Goal: Information Seeking & Learning: Learn about a topic

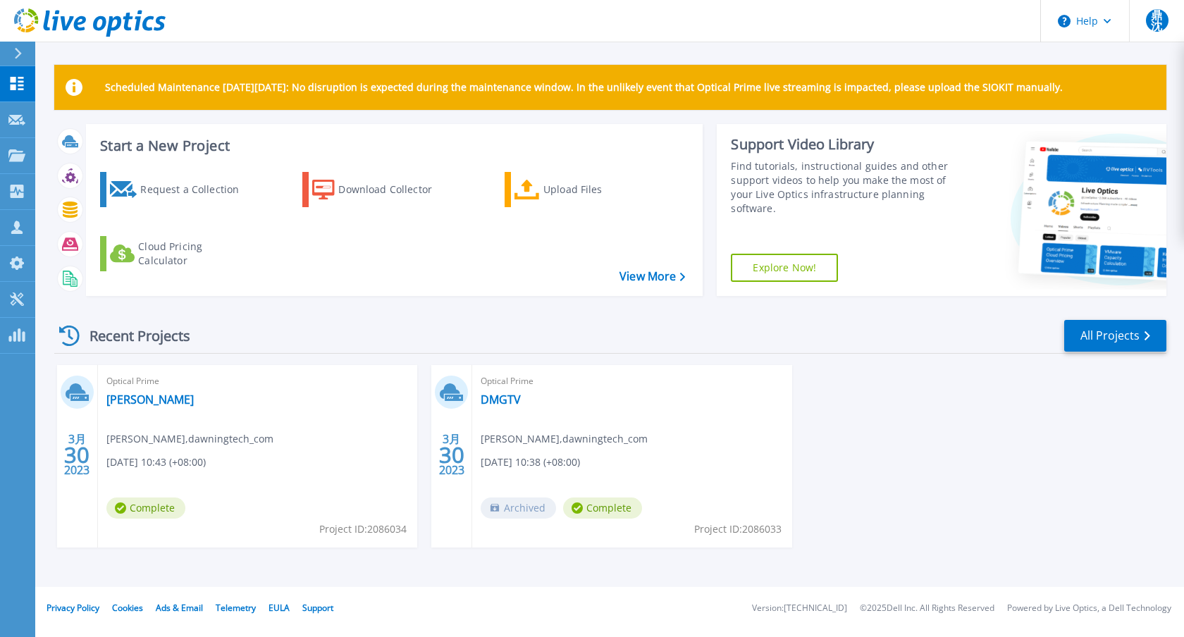
click at [726, 329] on div "Recent Projects All Projects" at bounding box center [610, 336] width 1112 height 35
click at [705, 117] on div "Scheduled Maintenance [DATE][DATE]: No disruption is expected during the mainte…" at bounding box center [610, 326] width 1112 height 522
click at [876, 313] on div "Recent Projects All Projects 3月 30 2023 Optical Prime dmgtv-win [PERSON_NAME] ,…" at bounding box center [610, 447] width 1112 height 280
click at [134, 395] on link "[PERSON_NAME]" at bounding box center [149, 400] width 87 height 14
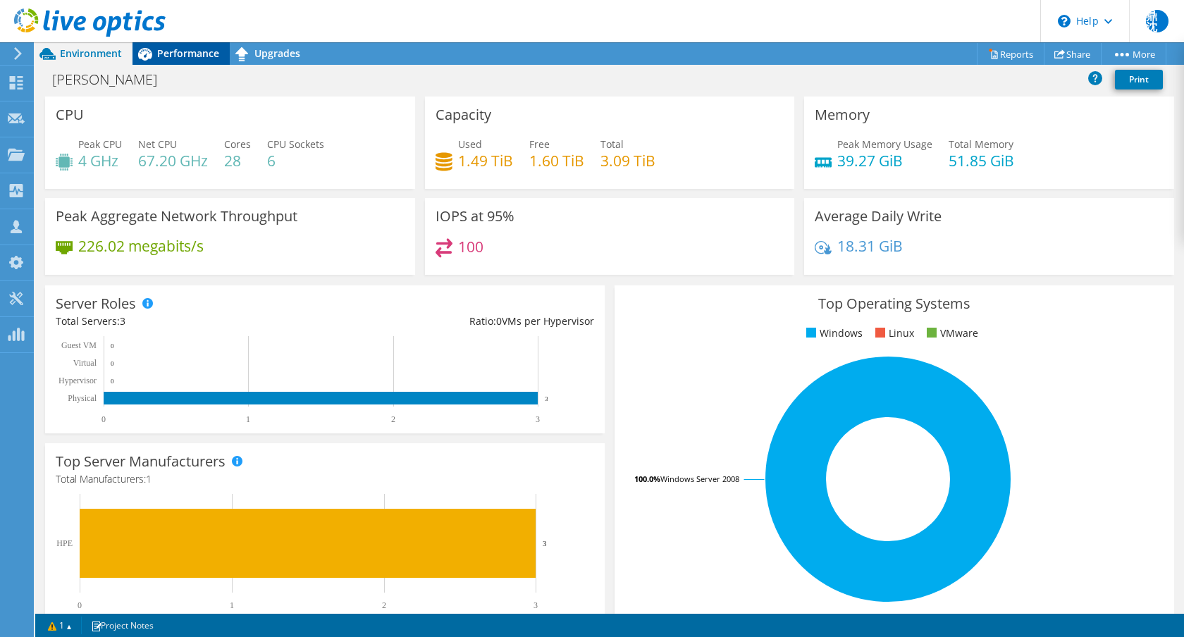
click at [194, 62] on div "Performance" at bounding box center [181, 53] width 97 height 23
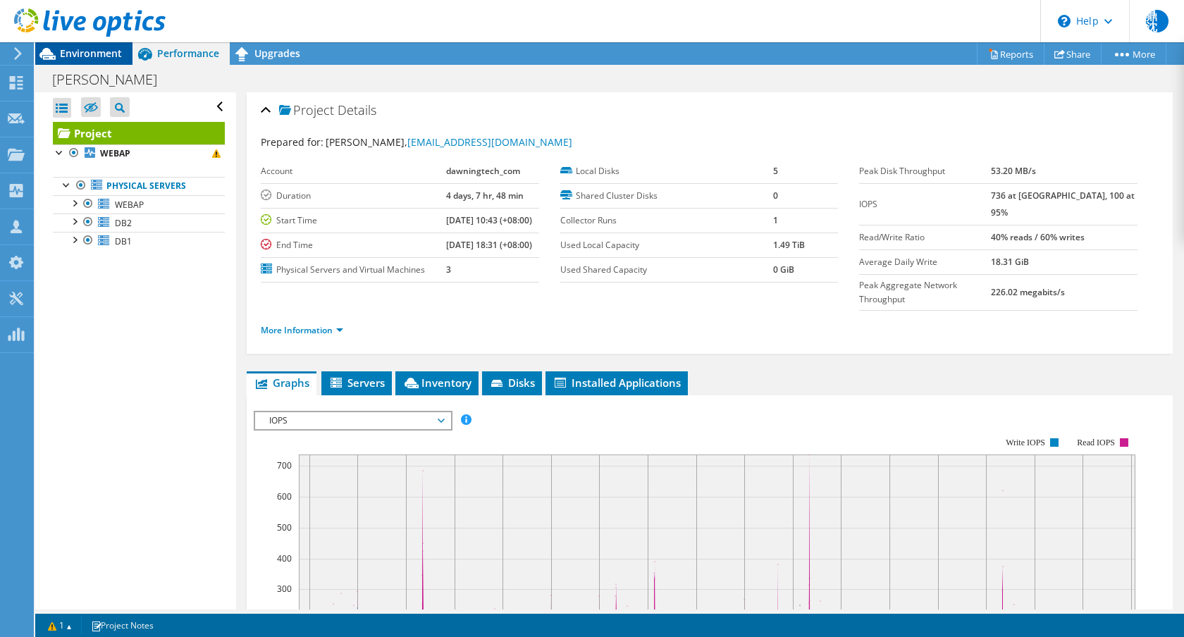
click at [85, 61] on div "Environment" at bounding box center [83, 53] width 97 height 23
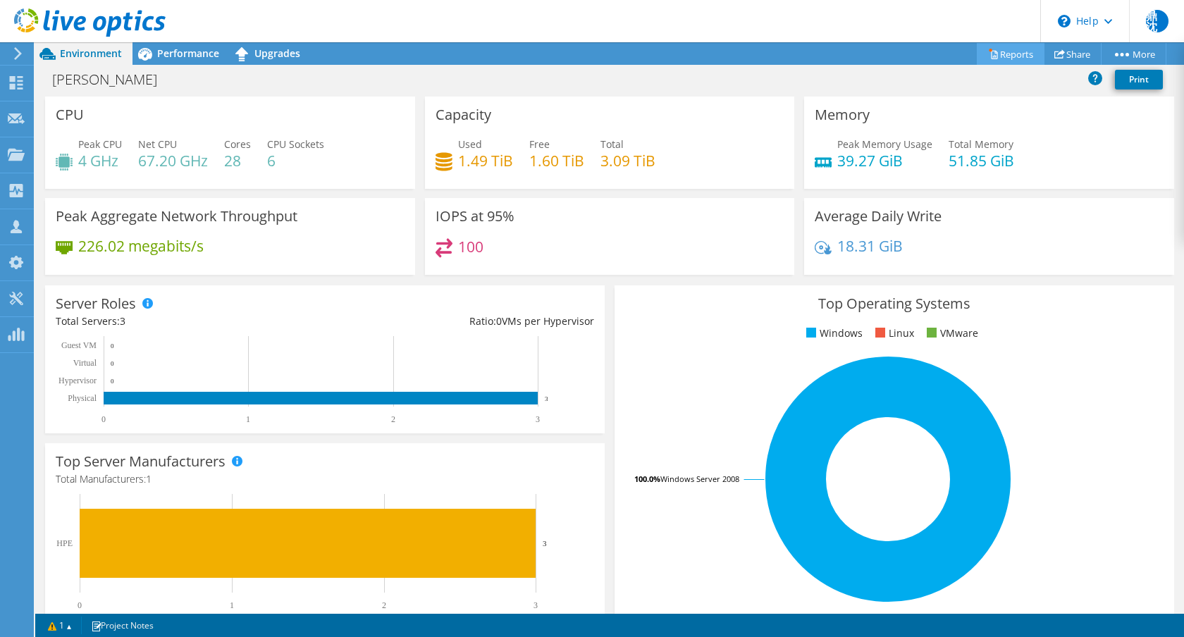
click at [993, 49] on link "Reports" at bounding box center [1011, 54] width 68 height 22
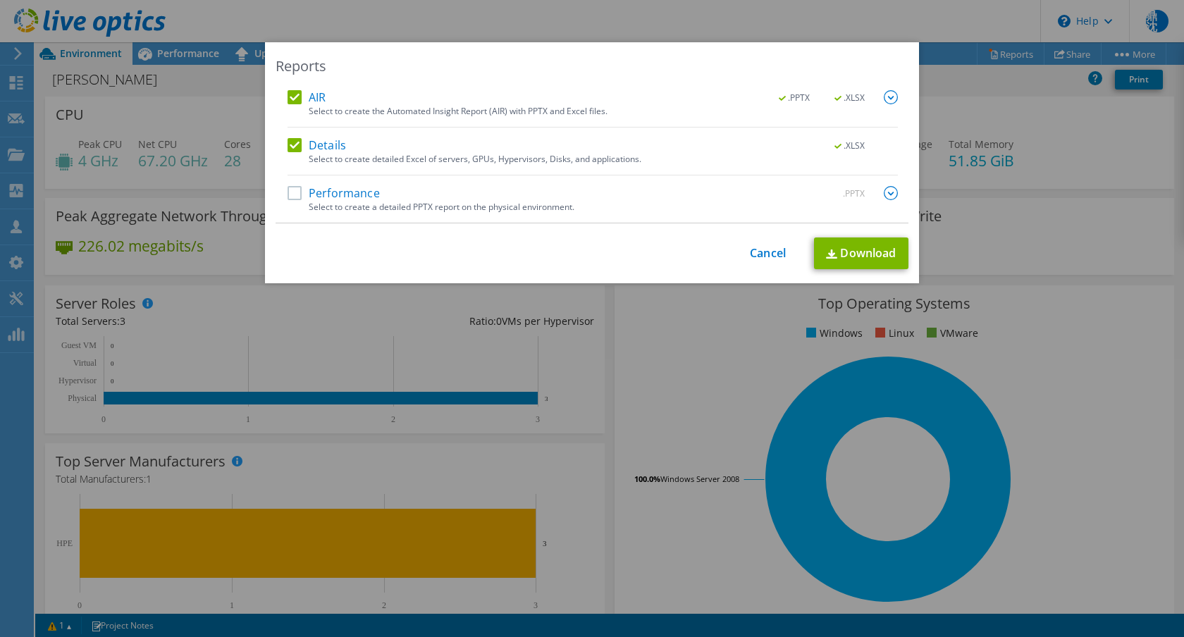
click at [288, 102] on label "AIR" at bounding box center [307, 97] width 38 height 14
click at [0, 0] on input "AIR" at bounding box center [0, 0] width 0 height 0
click at [292, 200] on label "Performance" at bounding box center [334, 193] width 92 height 14
click at [0, 0] on input "Performance" at bounding box center [0, 0] width 0 height 0
click at [293, 148] on label "Details" at bounding box center [317, 145] width 59 height 14
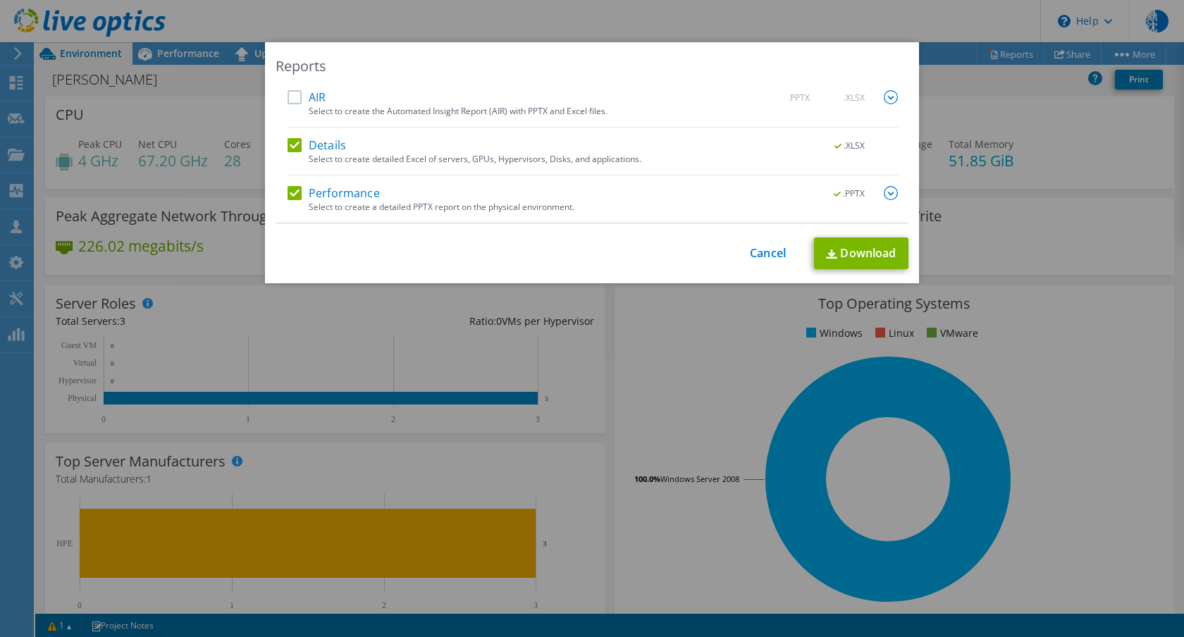
click at [0, 0] on input "Details" at bounding box center [0, 0] width 0 height 0
click at [884, 193] on img at bounding box center [891, 193] width 14 height 14
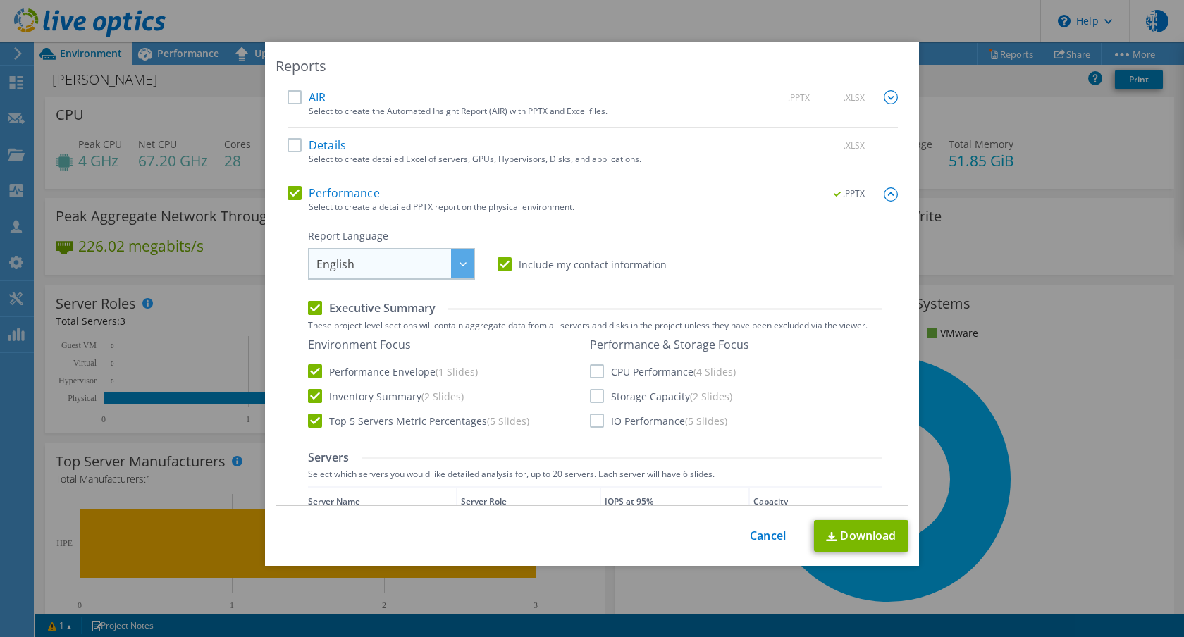
click at [456, 270] on div at bounding box center [462, 264] width 23 height 29
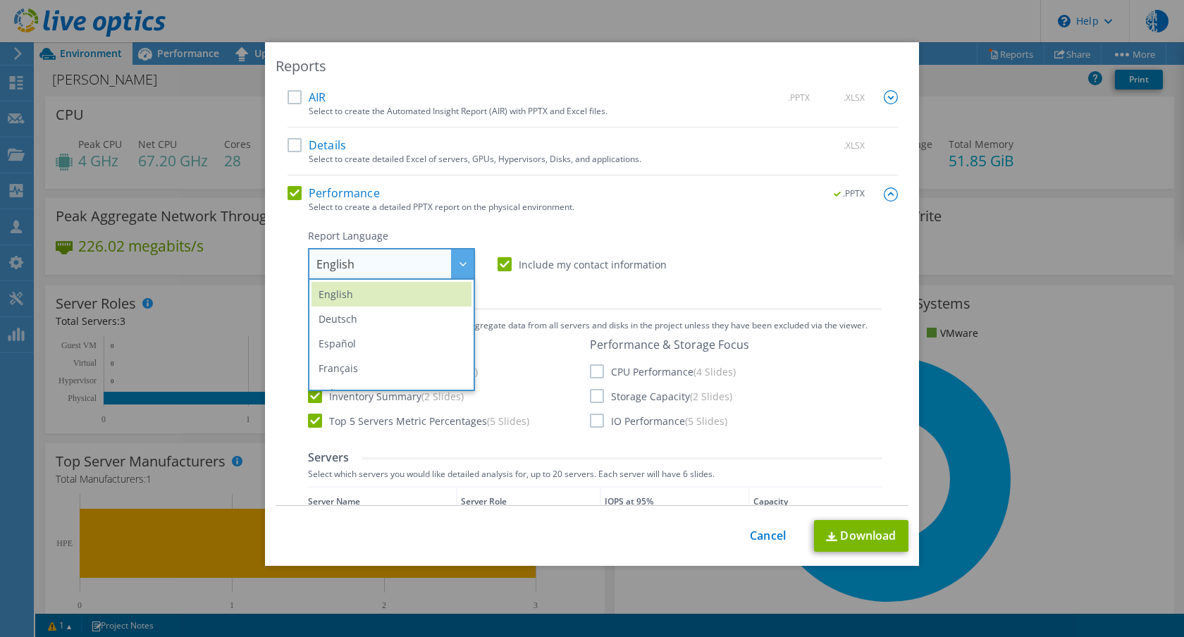
scroll to position [166, 0]
click at [627, 226] on div "Performance .PPTX Select to create a detailed PPTX report on the physical envir…" at bounding box center [593, 497] width 611 height 623
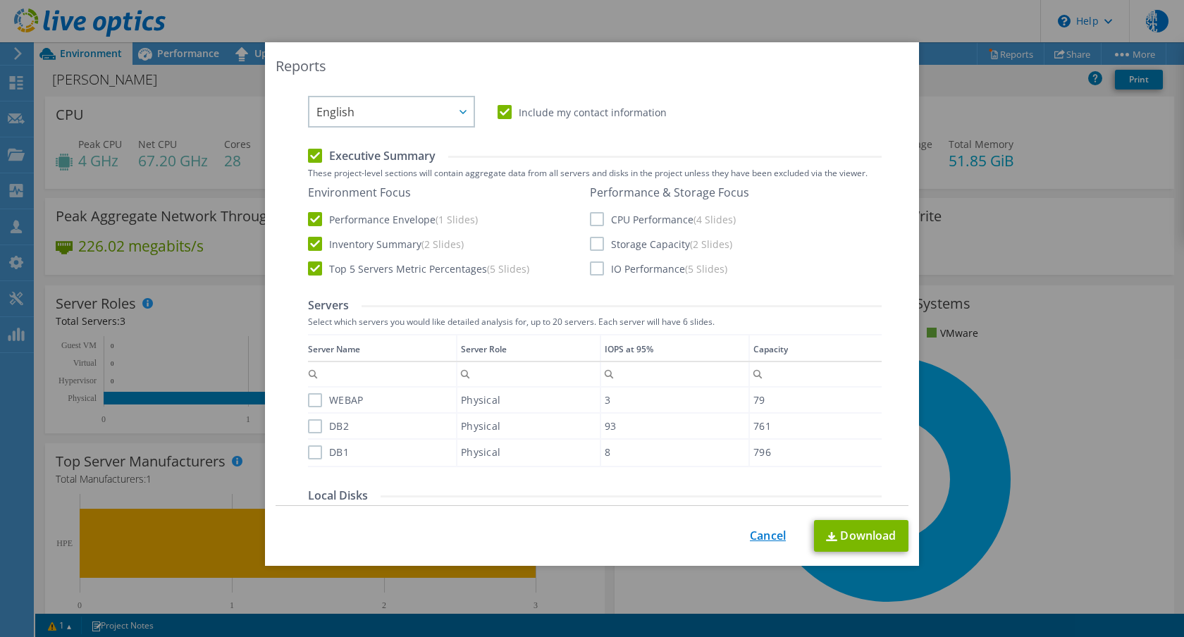
scroll to position [135, 0]
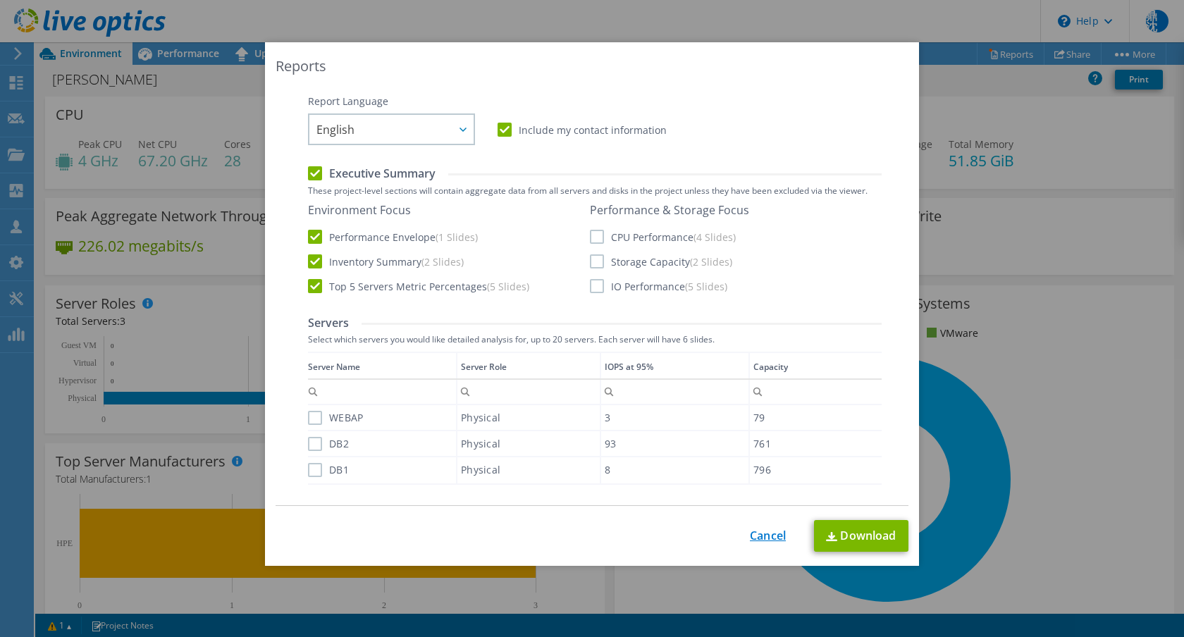
click at [761, 543] on link "Cancel" at bounding box center [768, 535] width 36 height 13
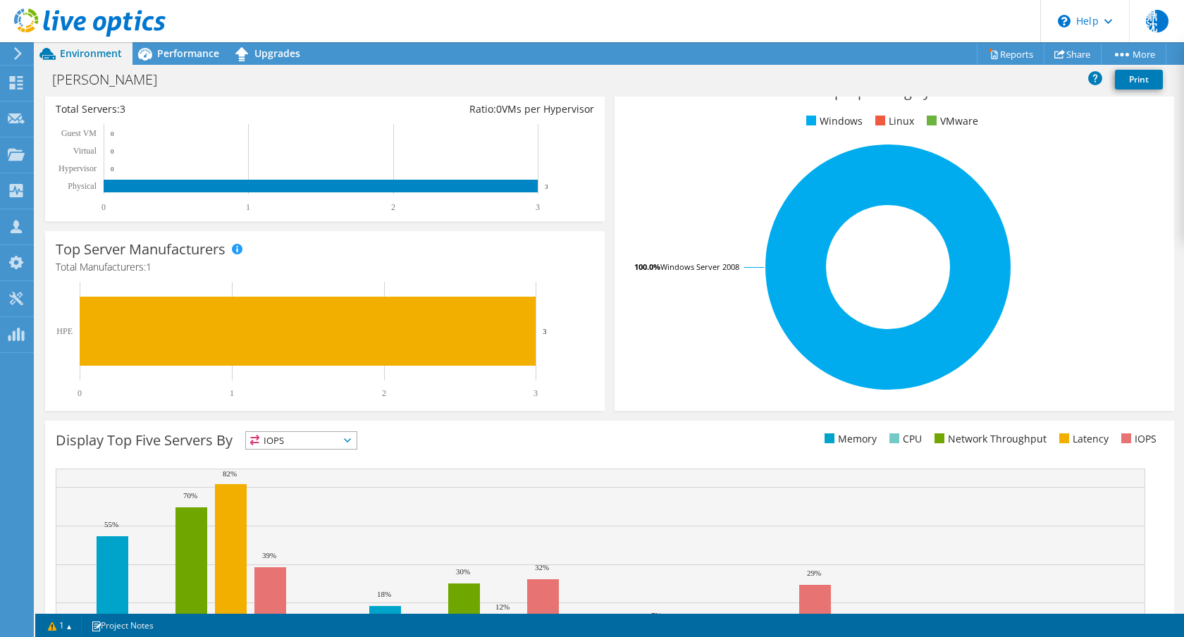
scroll to position [303, 0]
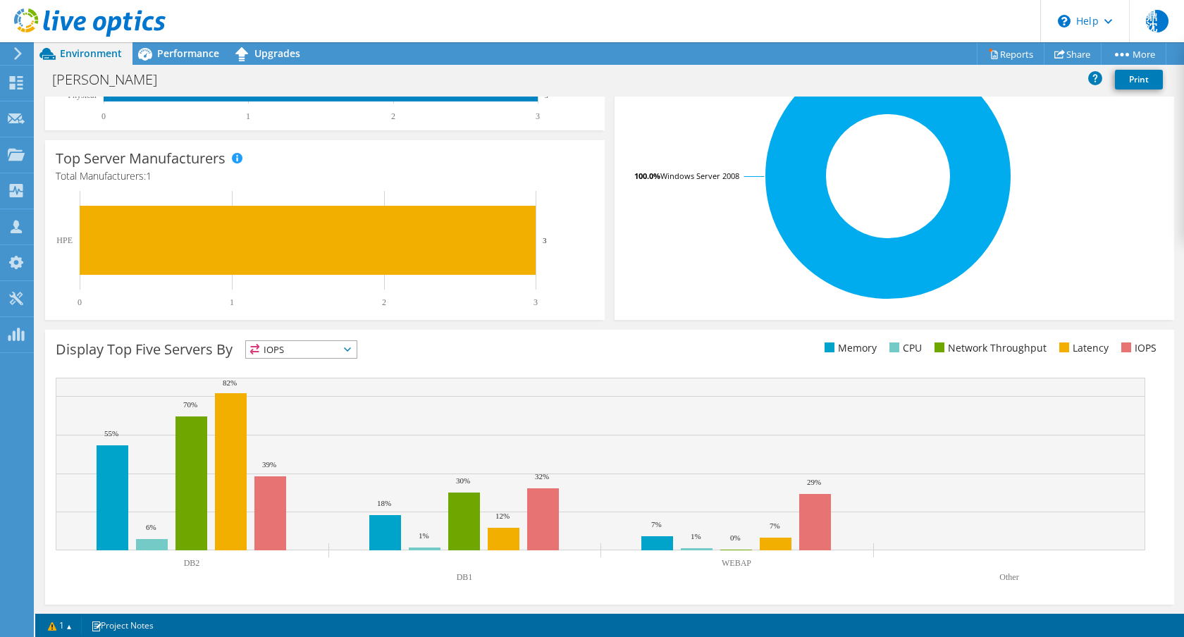
click at [324, 356] on span "IOPS" at bounding box center [301, 349] width 111 height 17
click at [436, 341] on div "Display Top Five Servers By IOPS IOPS" at bounding box center [333, 352] width 554 height 23
click at [330, 348] on span "IOPS" at bounding box center [301, 349] width 111 height 17
click at [424, 360] on div "Display Top Five Servers By IOPS IOPS" at bounding box center [333, 352] width 554 height 23
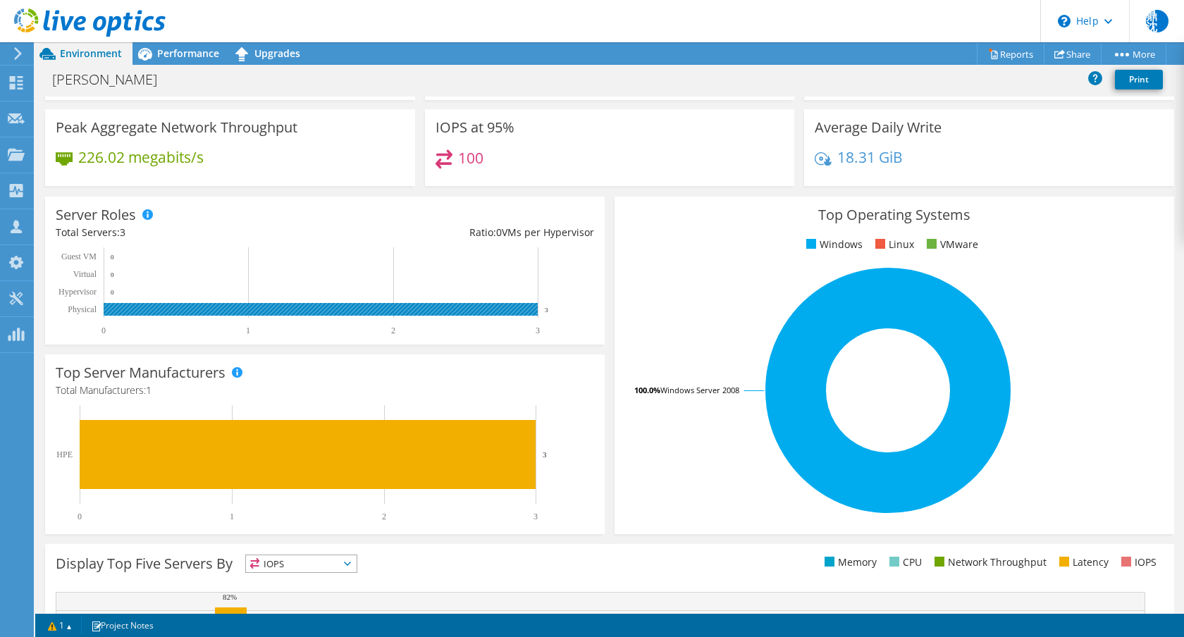
scroll to position [0, 0]
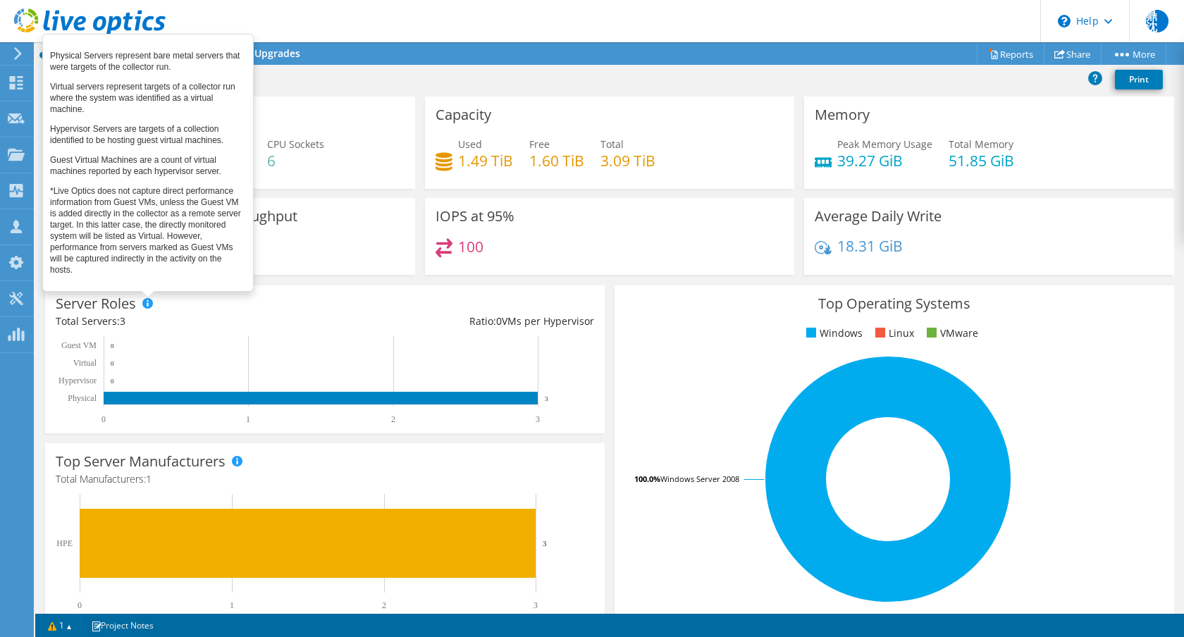
click at [146, 305] on span at bounding box center [147, 303] width 10 height 10
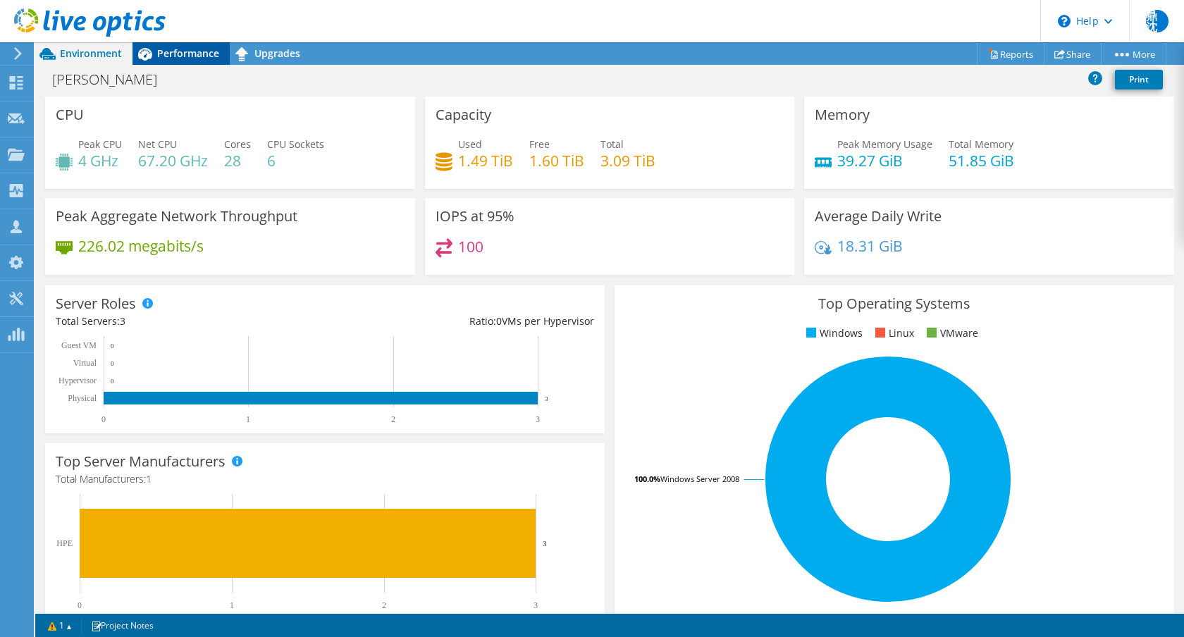
click at [173, 49] on span "Performance" at bounding box center [188, 53] width 62 height 13
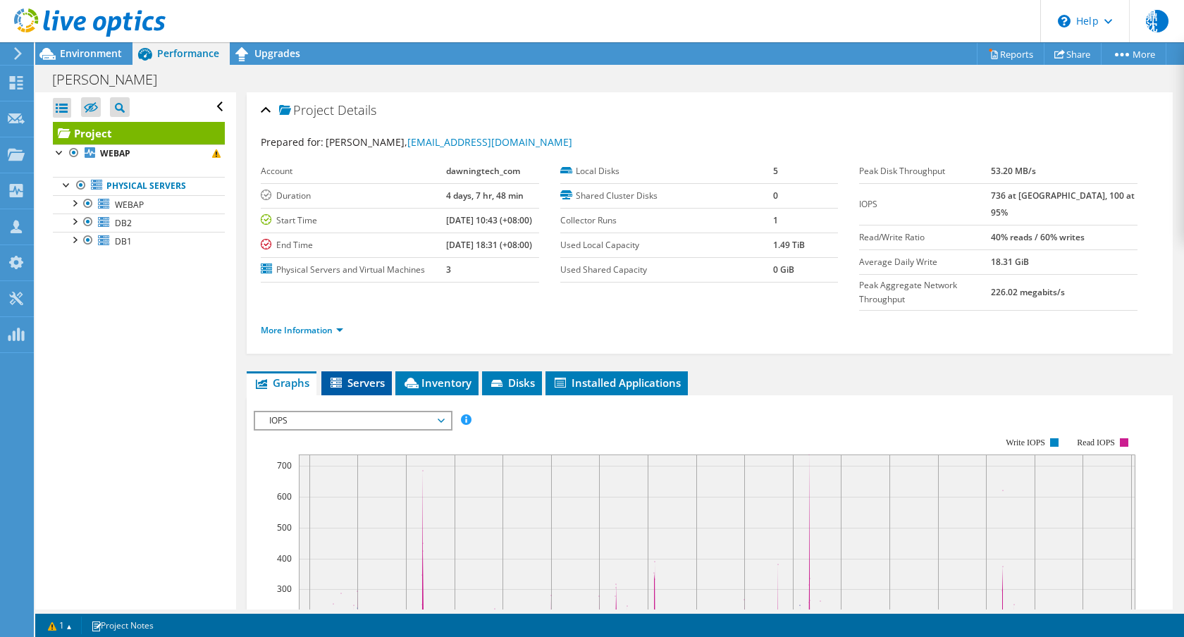
click at [364, 390] on span "Servers" at bounding box center [357, 383] width 56 height 14
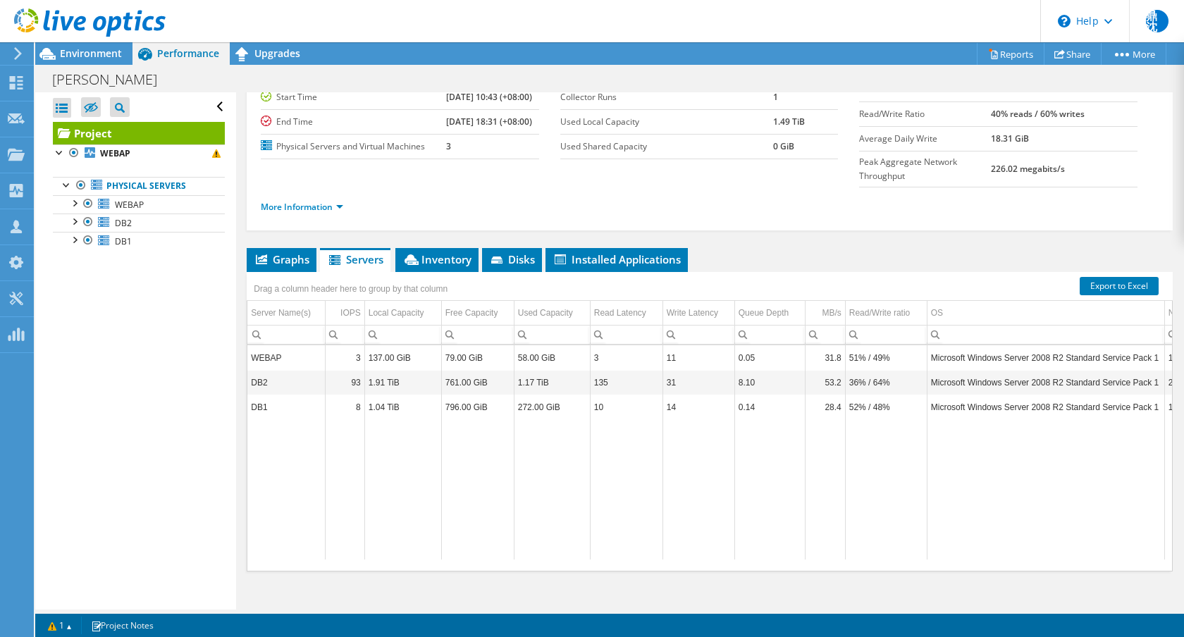
scroll to position [123, 0]
click at [448, 267] on span "Inventory" at bounding box center [437, 260] width 69 height 14
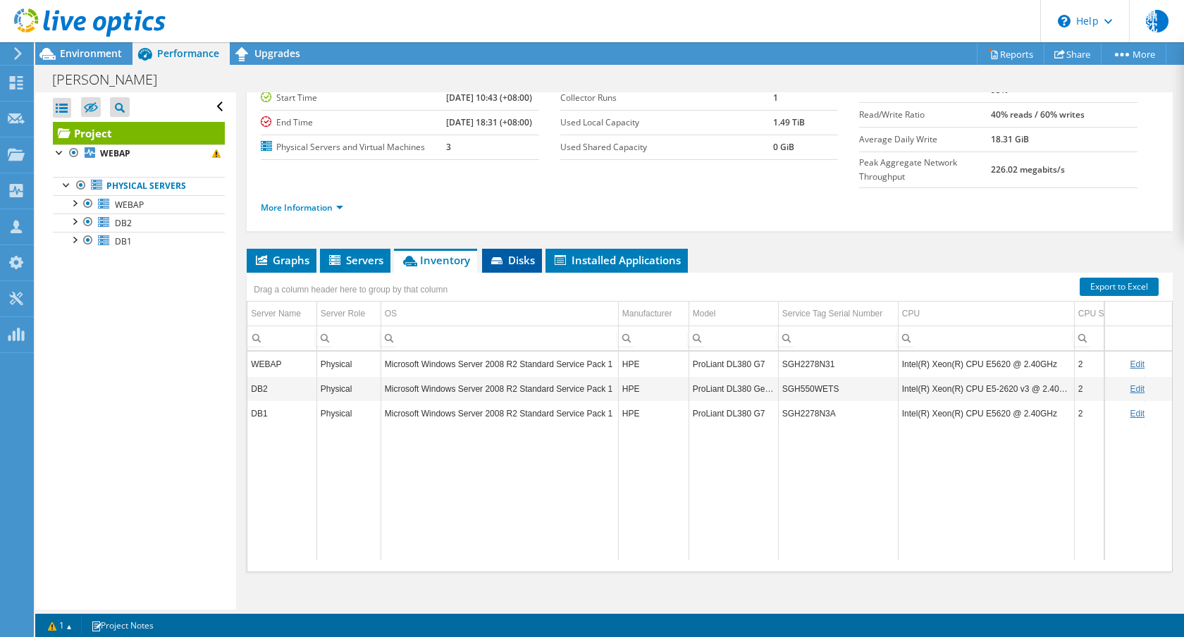
click at [525, 267] on span "Disks" at bounding box center [512, 260] width 46 height 14
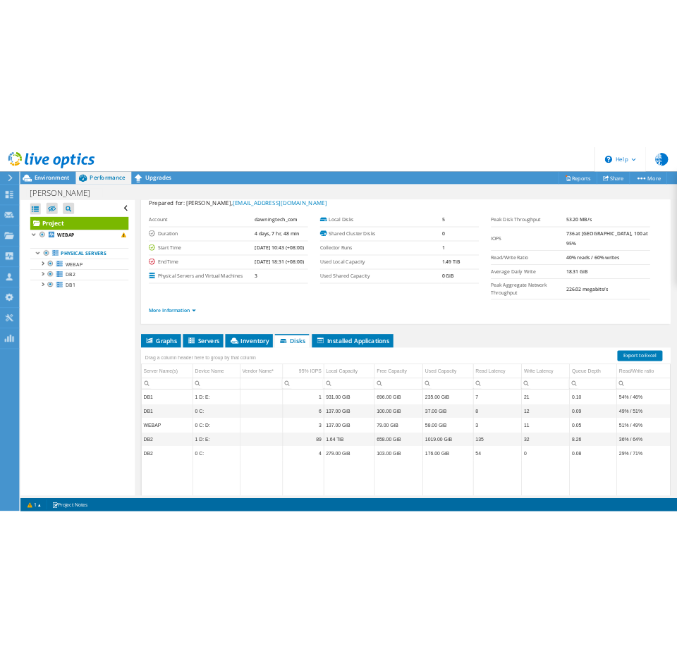
scroll to position [0, 0]
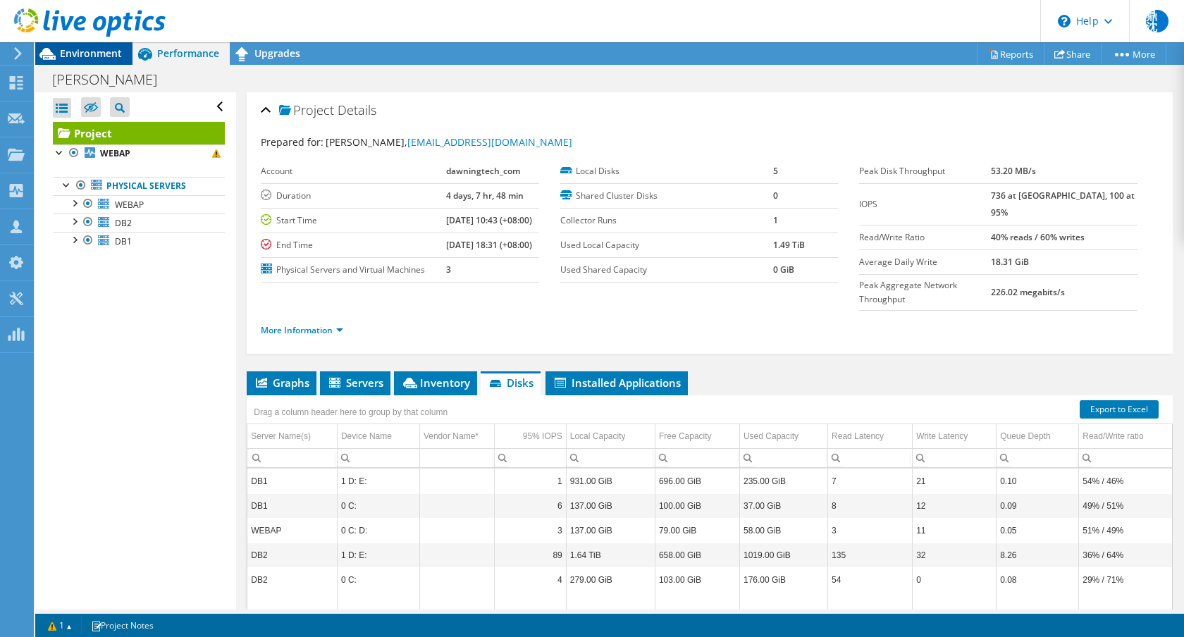
click at [101, 58] on span "Environment" at bounding box center [91, 53] width 62 height 13
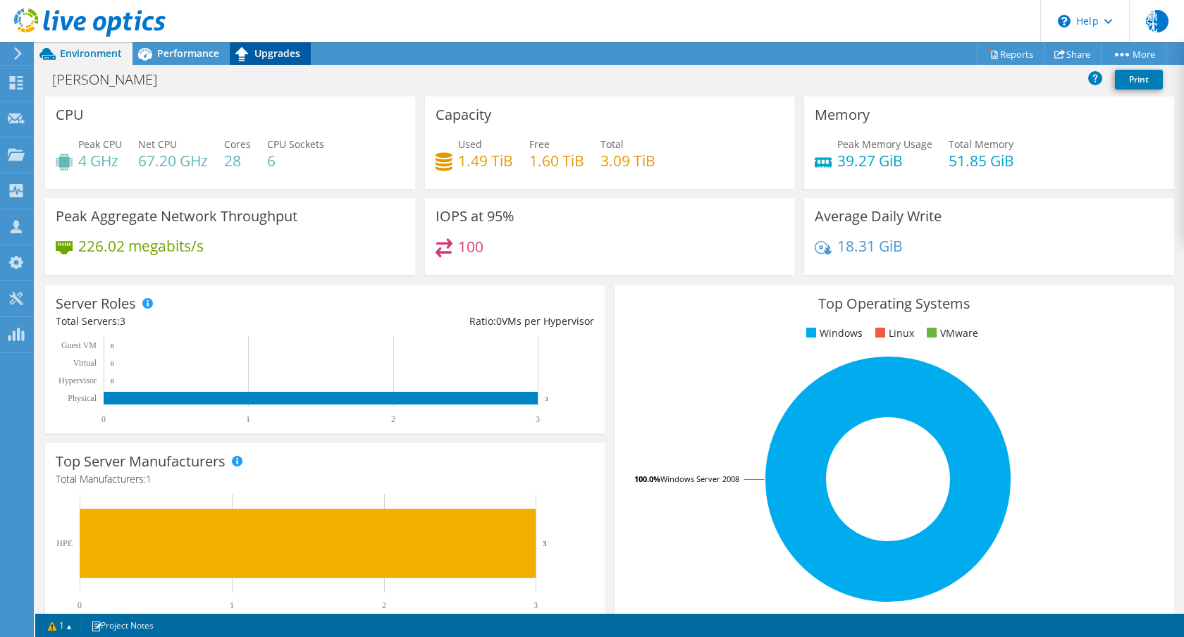
click at [245, 59] on icon at bounding box center [242, 54] width 25 height 25
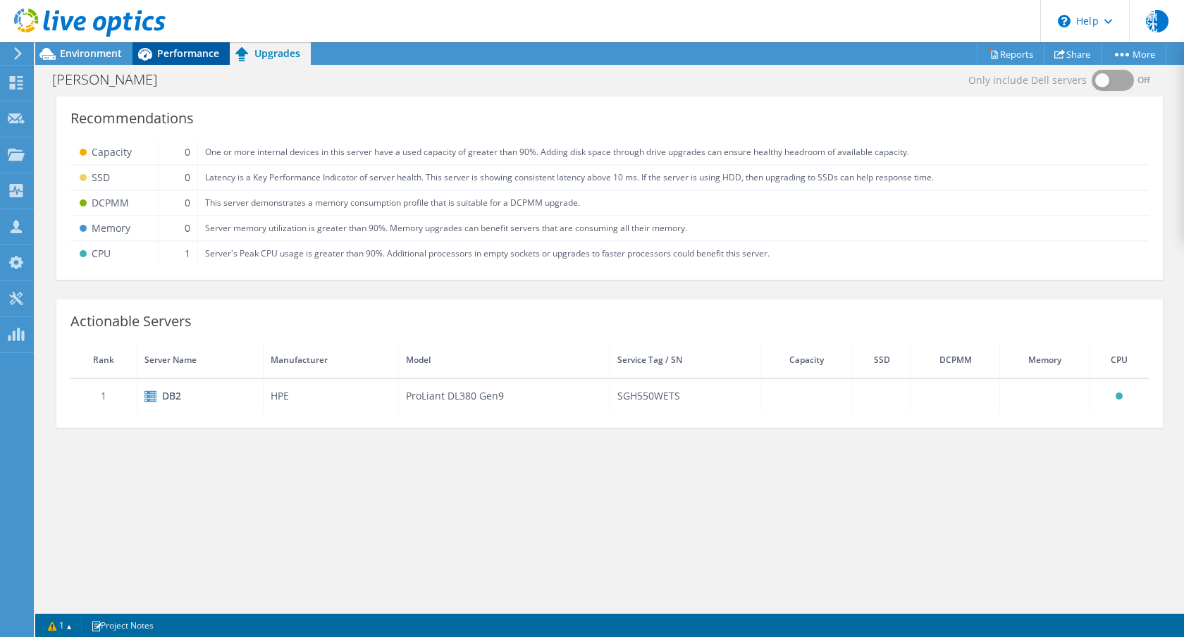
click at [200, 58] on span "Performance" at bounding box center [188, 53] width 62 height 13
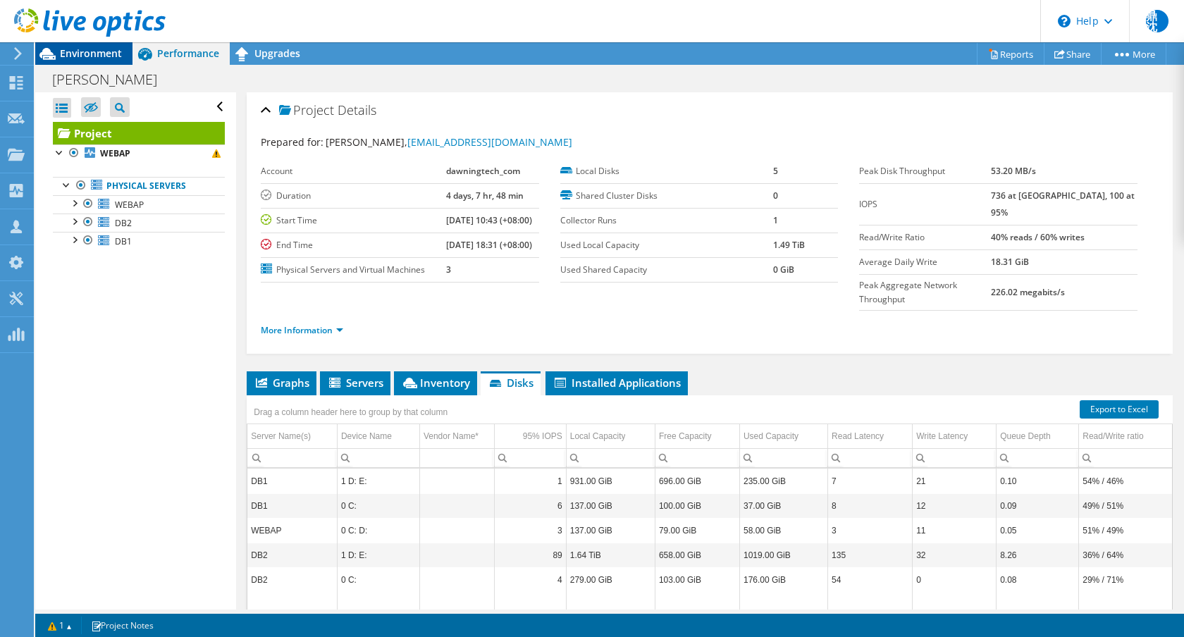
click at [90, 49] on span "Environment" at bounding box center [91, 53] width 62 height 13
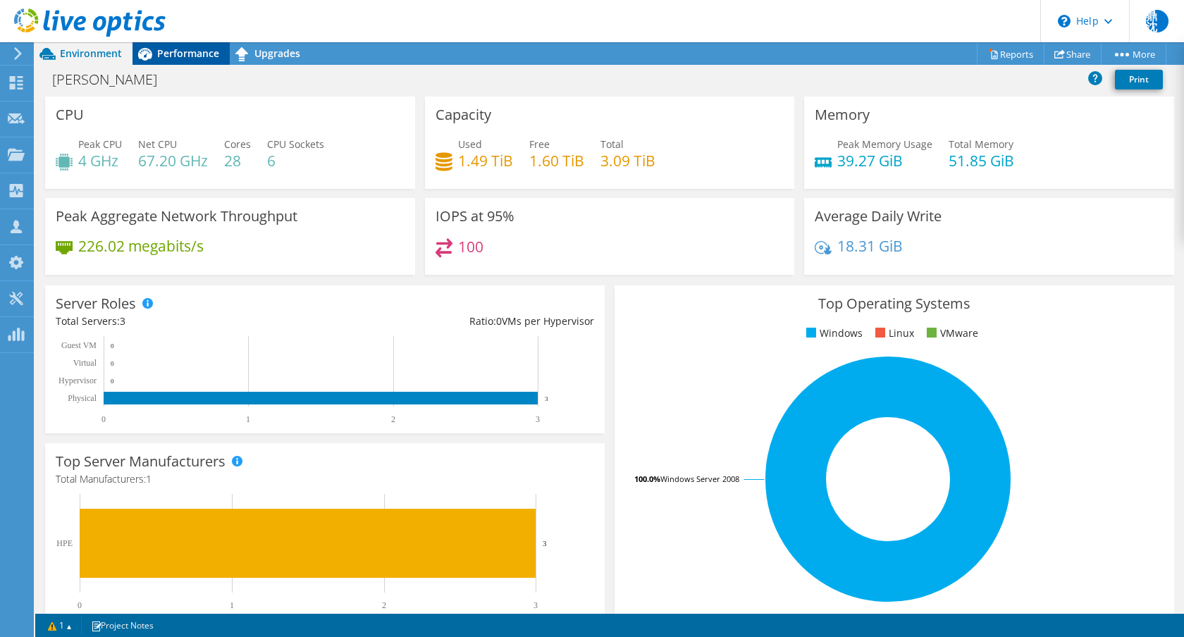
click at [179, 61] on div "Performance" at bounding box center [181, 53] width 97 height 23
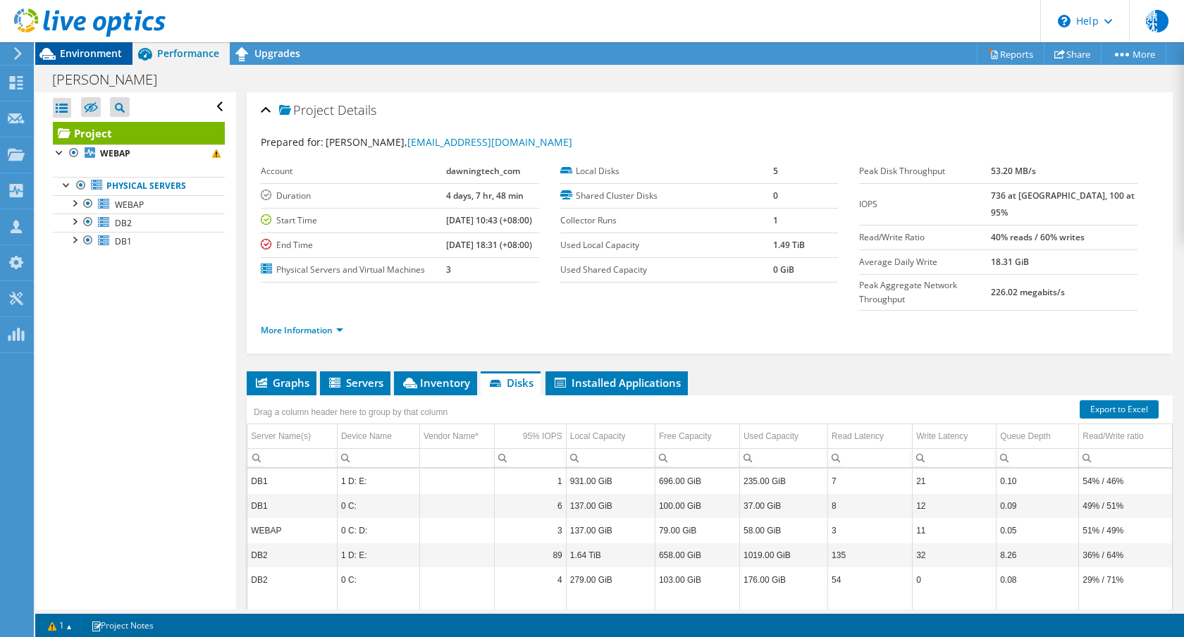
click at [118, 55] on span "Environment" at bounding box center [91, 53] width 62 height 13
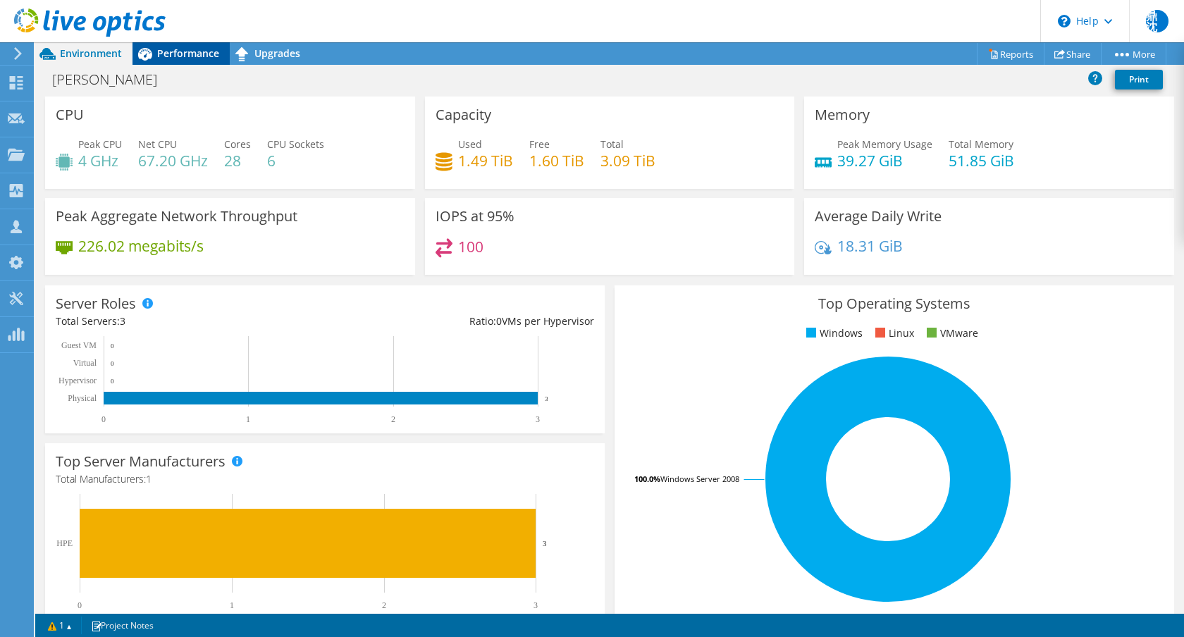
click at [162, 51] on span "Performance" at bounding box center [188, 53] width 62 height 13
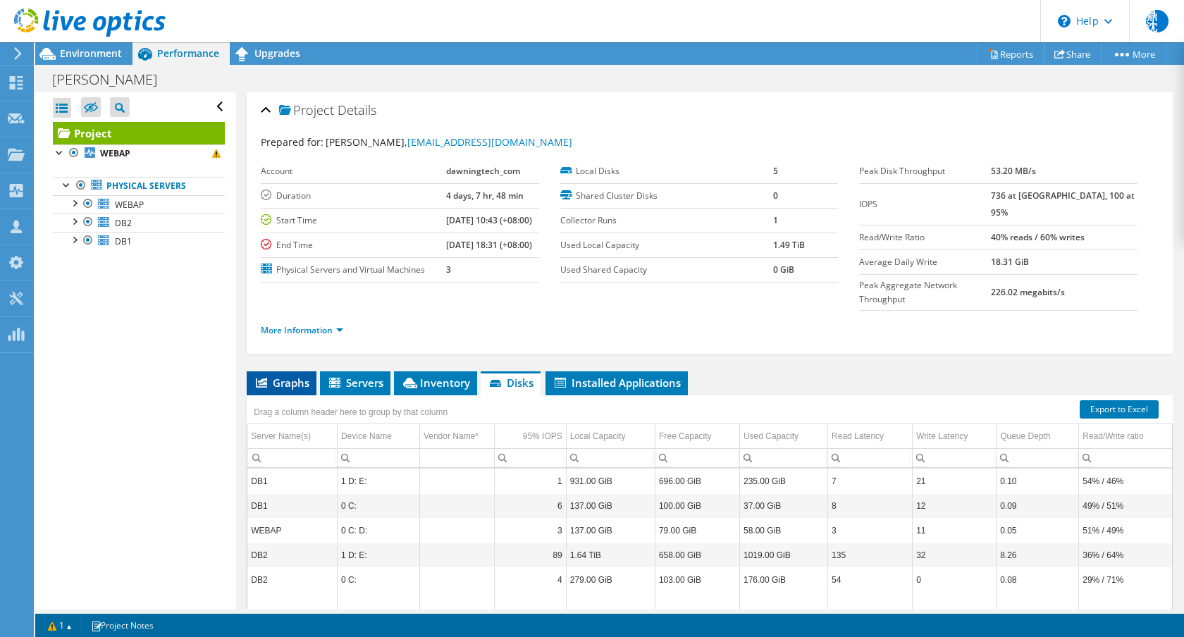
click at [308, 390] on span "Graphs" at bounding box center [282, 383] width 56 height 14
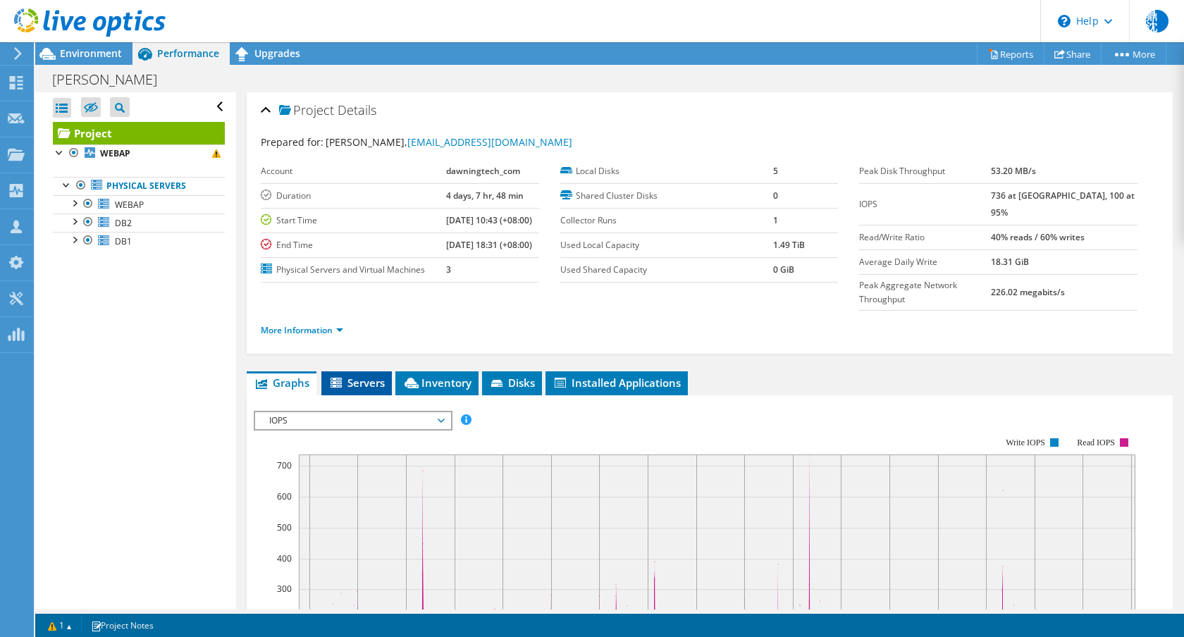
click at [338, 388] on icon at bounding box center [336, 383] width 11 height 10
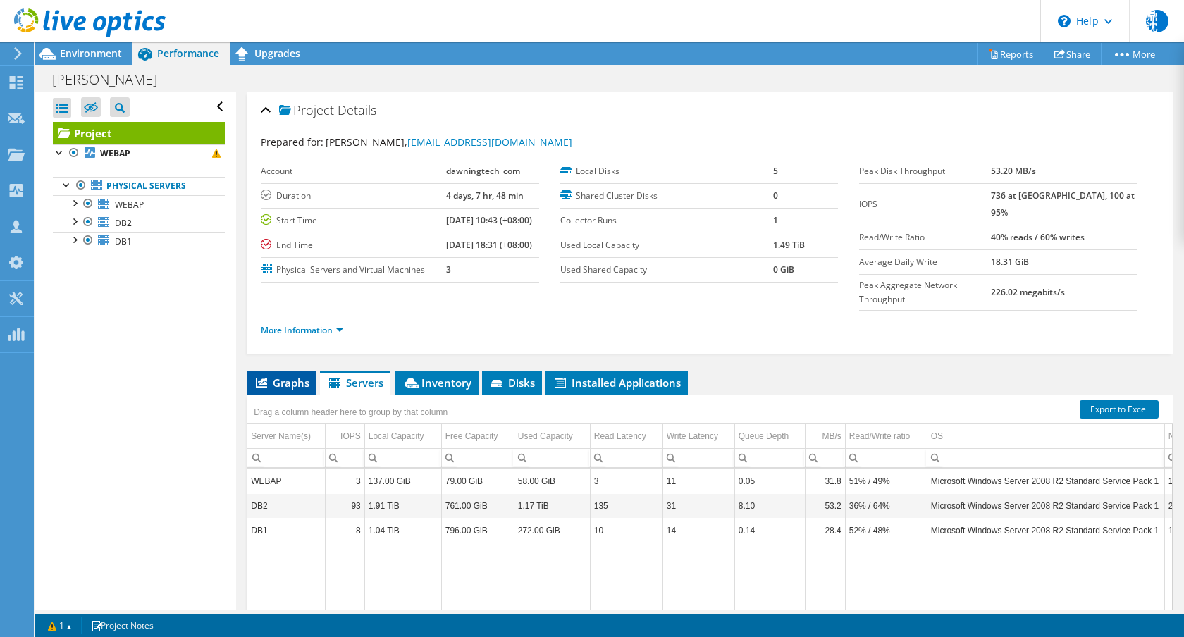
click at [307, 390] on span "Graphs" at bounding box center [282, 383] width 56 height 14
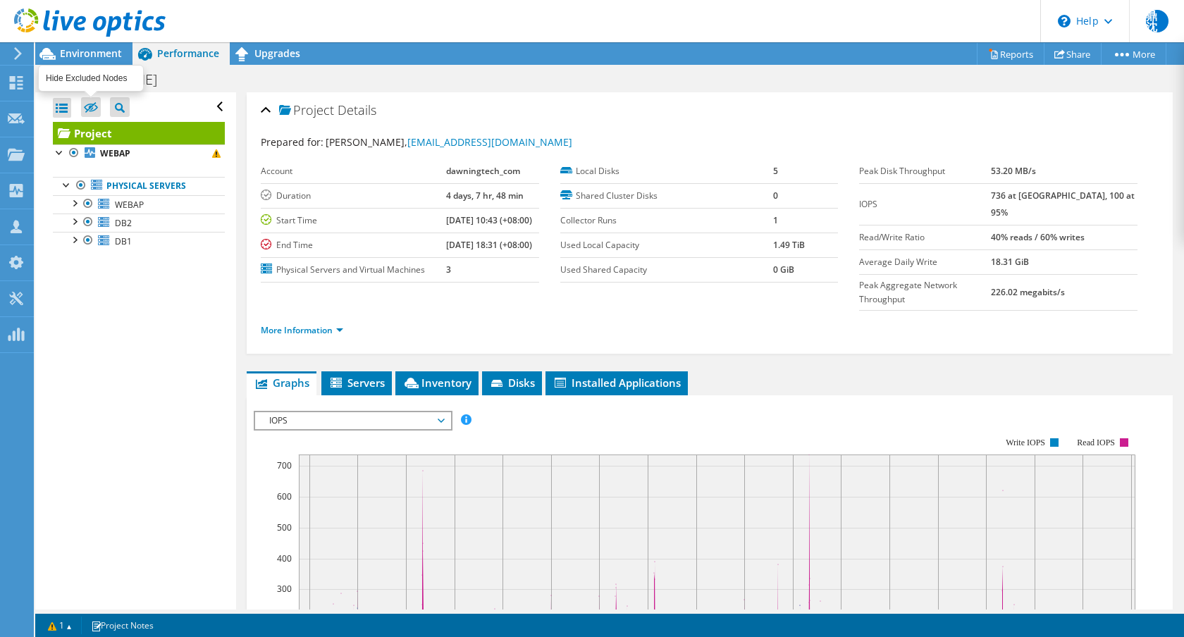
click at [88, 109] on icon at bounding box center [91, 108] width 14 height 11
click at [0, 0] on input "checkbox" at bounding box center [0, 0] width 0 height 0
click at [88, 109] on icon at bounding box center [91, 108] width 14 height 11
click at [0, 0] on input "checkbox" at bounding box center [0, 0] width 0 height 0
click at [55, 106] on div at bounding box center [62, 108] width 18 height 20
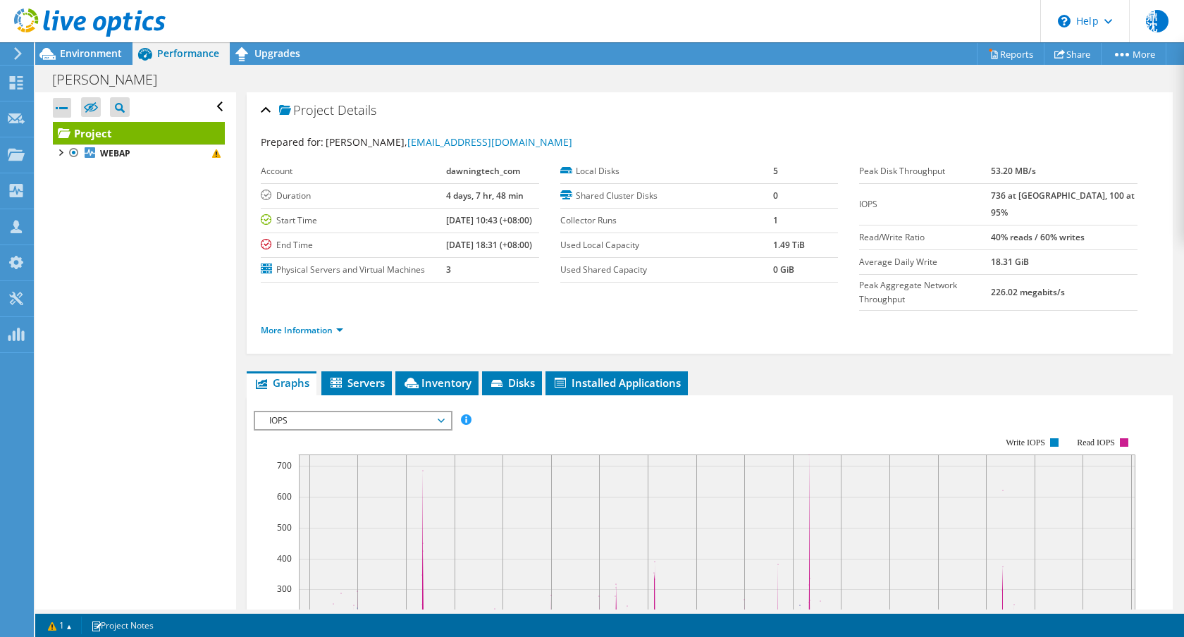
click at [55, 106] on div at bounding box center [62, 108] width 18 height 20
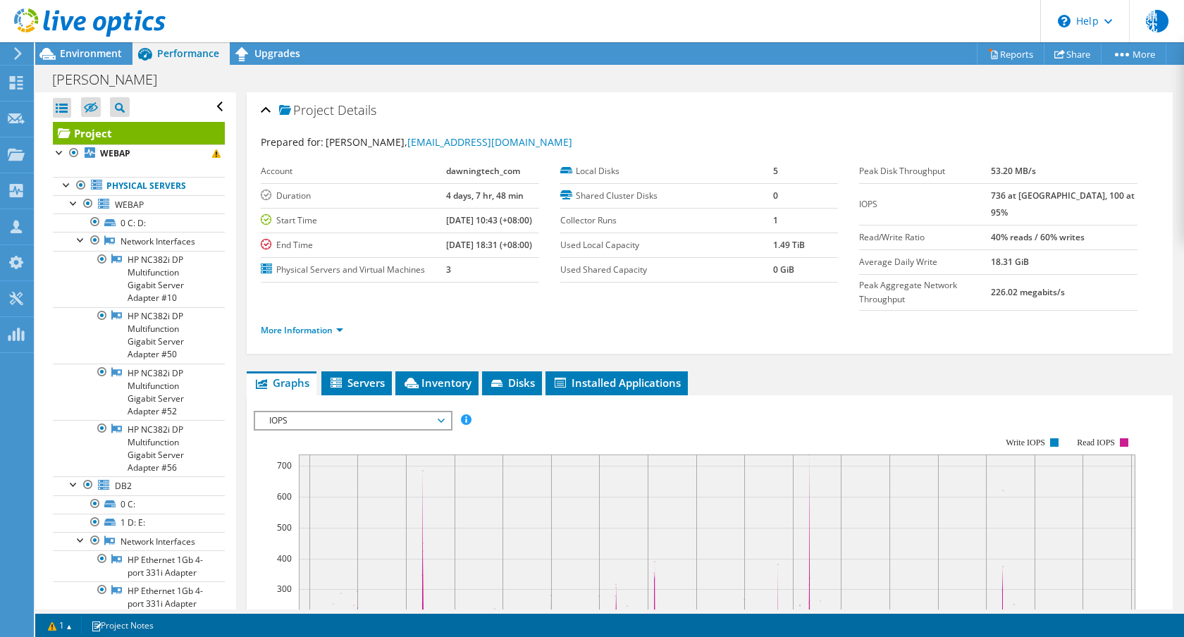
click at [64, 110] on div at bounding box center [62, 108] width 18 height 20
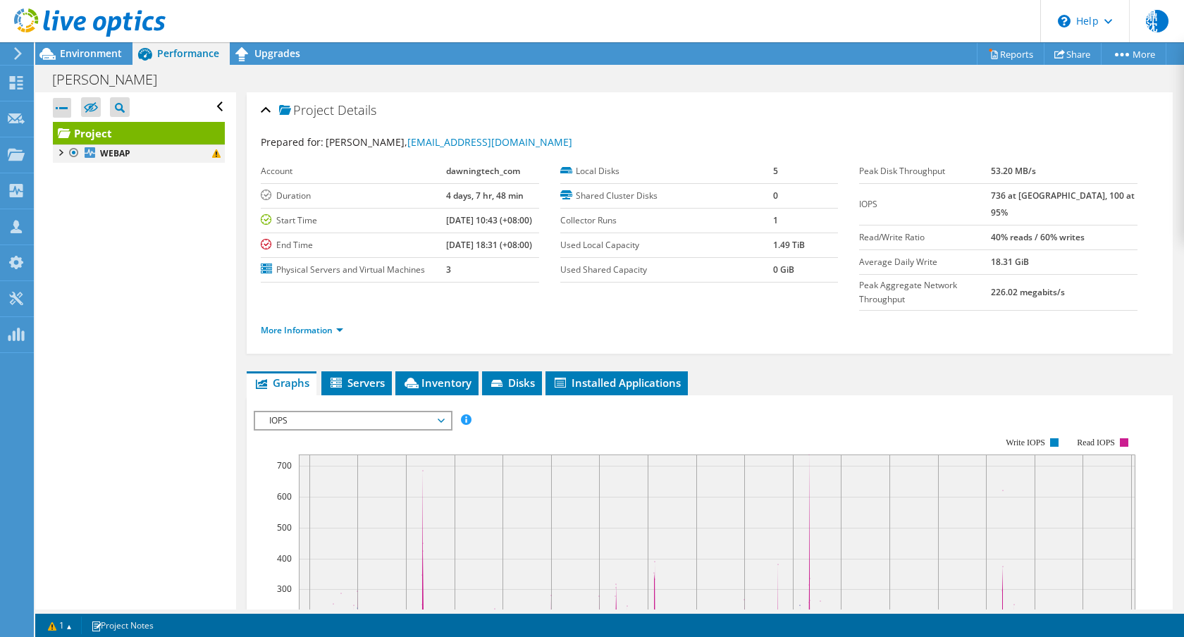
click at [62, 154] on div at bounding box center [60, 152] width 14 height 14
click at [68, 187] on div at bounding box center [67, 184] width 14 height 14
click at [75, 207] on div at bounding box center [74, 202] width 14 height 14
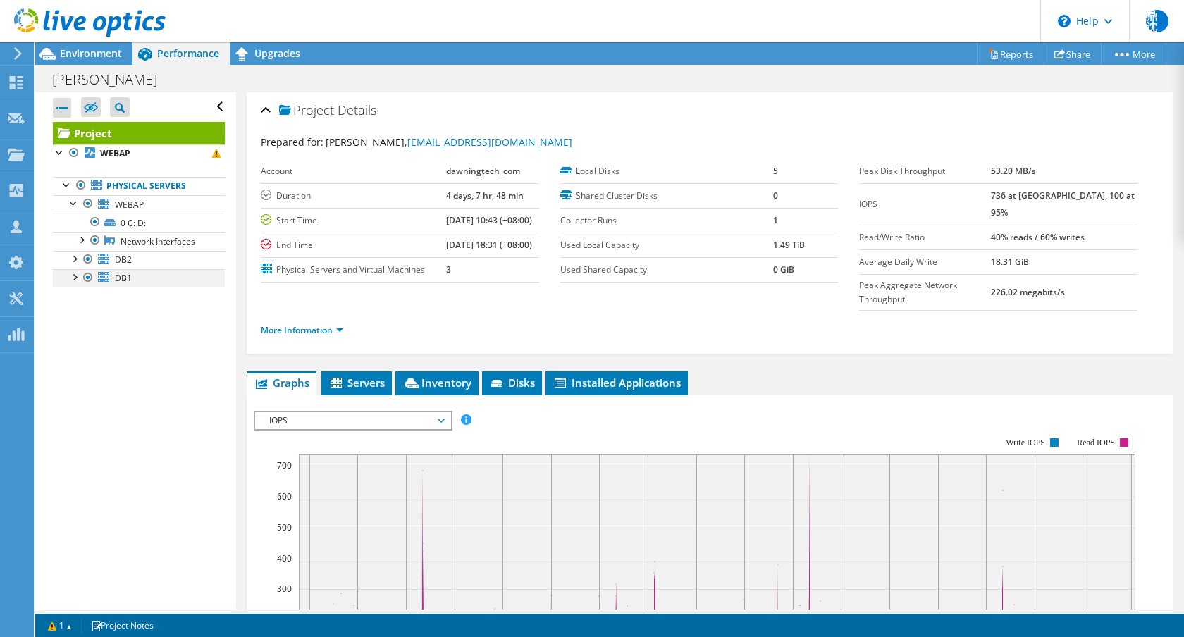
click at [76, 275] on div at bounding box center [74, 276] width 14 height 14
click at [75, 262] on div at bounding box center [74, 258] width 14 height 14
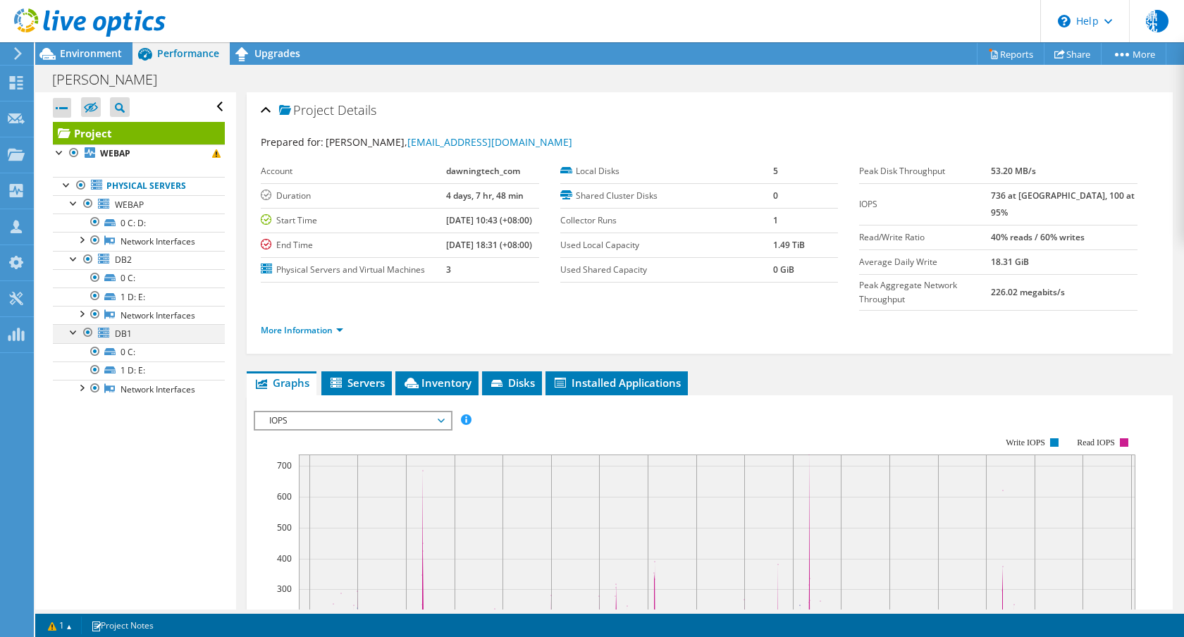
click at [73, 335] on div at bounding box center [74, 331] width 14 height 14
click at [78, 259] on div at bounding box center [74, 258] width 14 height 14
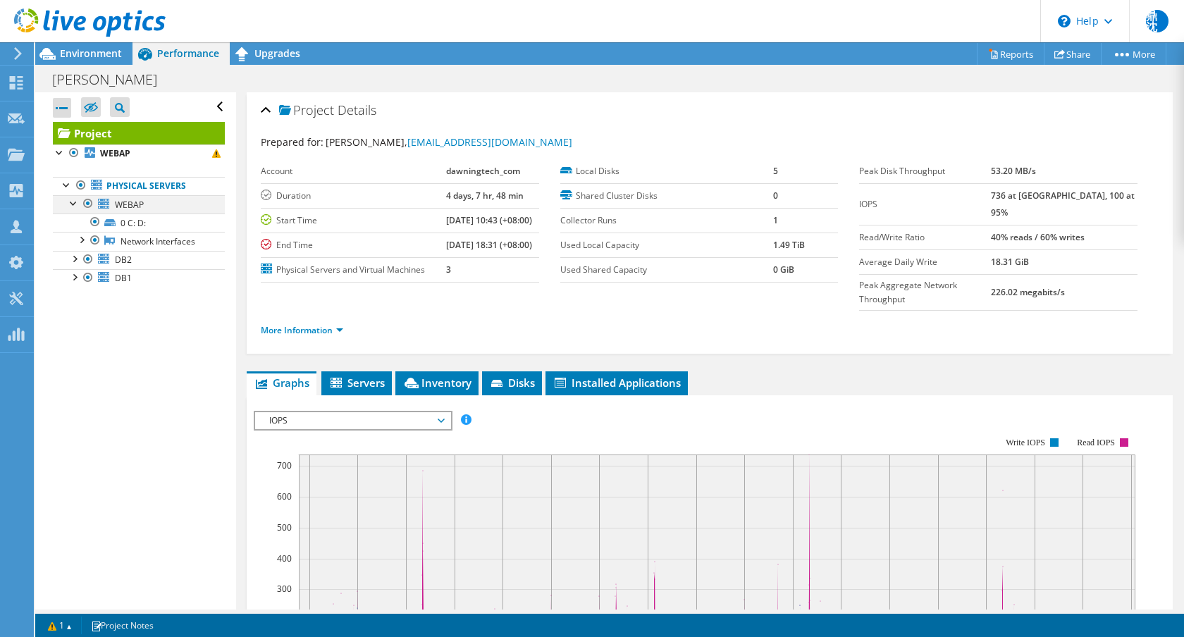
click at [74, 205] on div at bounding box center [74, 202] width 14 height 14
click at [87, 59] on span "Environment" at bounding box center [91, 53] width 62 height 13
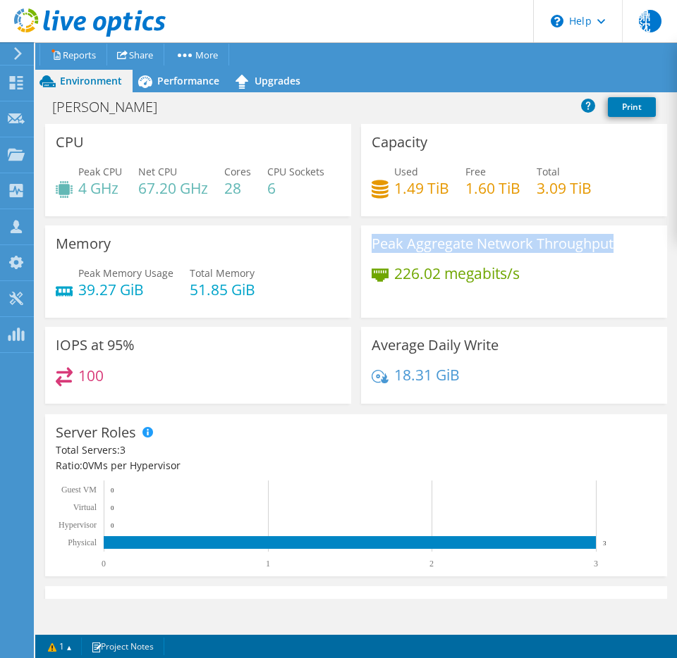
drag, startPoint x: 373, startPoint y: 282, endPoint x: 612, endPoint y: 292, distance: 239.2
click at [612, 292] on div "Peak Aggregate Network Throughput 226.02 megabits/s" at bounding box center [514, 272] width 306 height 92
copy h3 "Peak Aggregate Network Throughput"
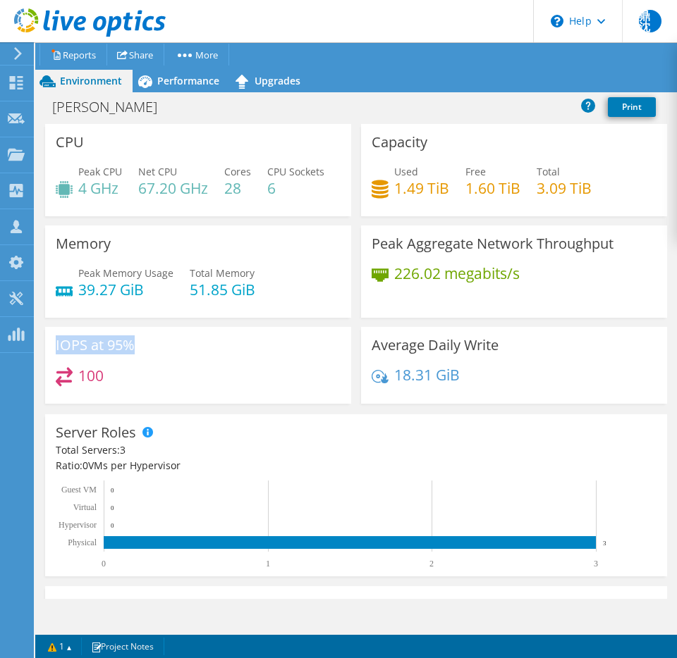
drag, startPoint x: 56, startPoint y: 382, endPoint x: 156, endPoint y: 378, distance: 100.2
click at [156, 378] on div "IOPS at 95% 100" at bounding box center [198, 365] width 306 height 77
copy h3 "IOPS at 95%"
drag, startPoint x: 368, startPoint y: 384, endPoint x: 496, endPoint y: 384, distance: 128.3
click at [496, 384] on div "Average Daily Write 18.31 GiB" at bounding box center [514, 365] width 306 height 77
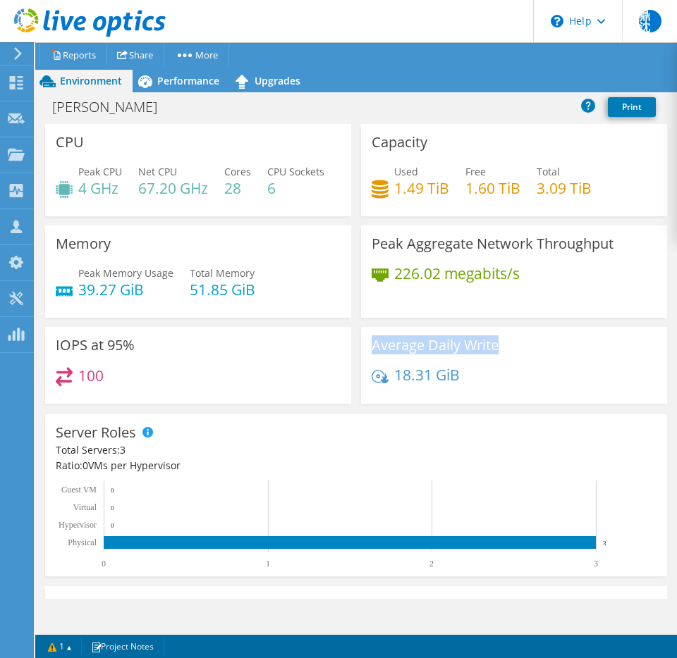
copy h3 "Average Daily Write"
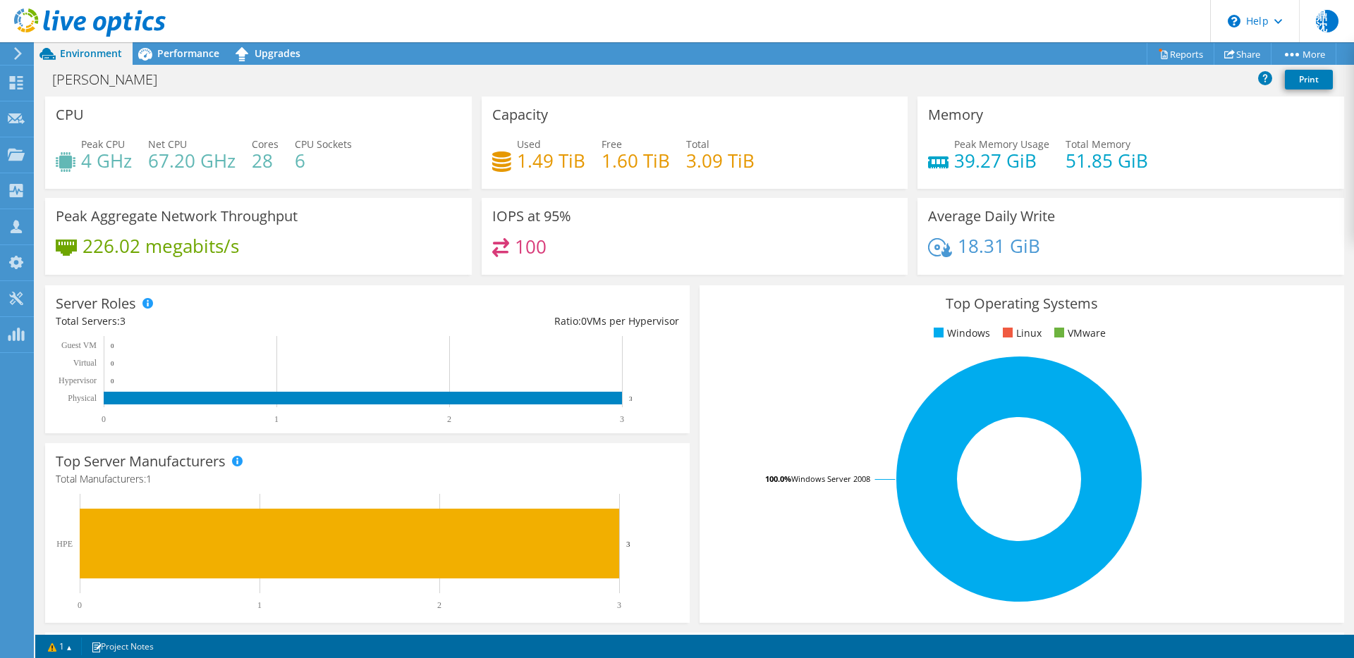
click at [847, 276] on div "IOPS at 95% 100" at bounding box center [695, 241] width 436 height 86
click at [171, 64] on div "Performance" at bounding box center [181, 53] width 97 height 23
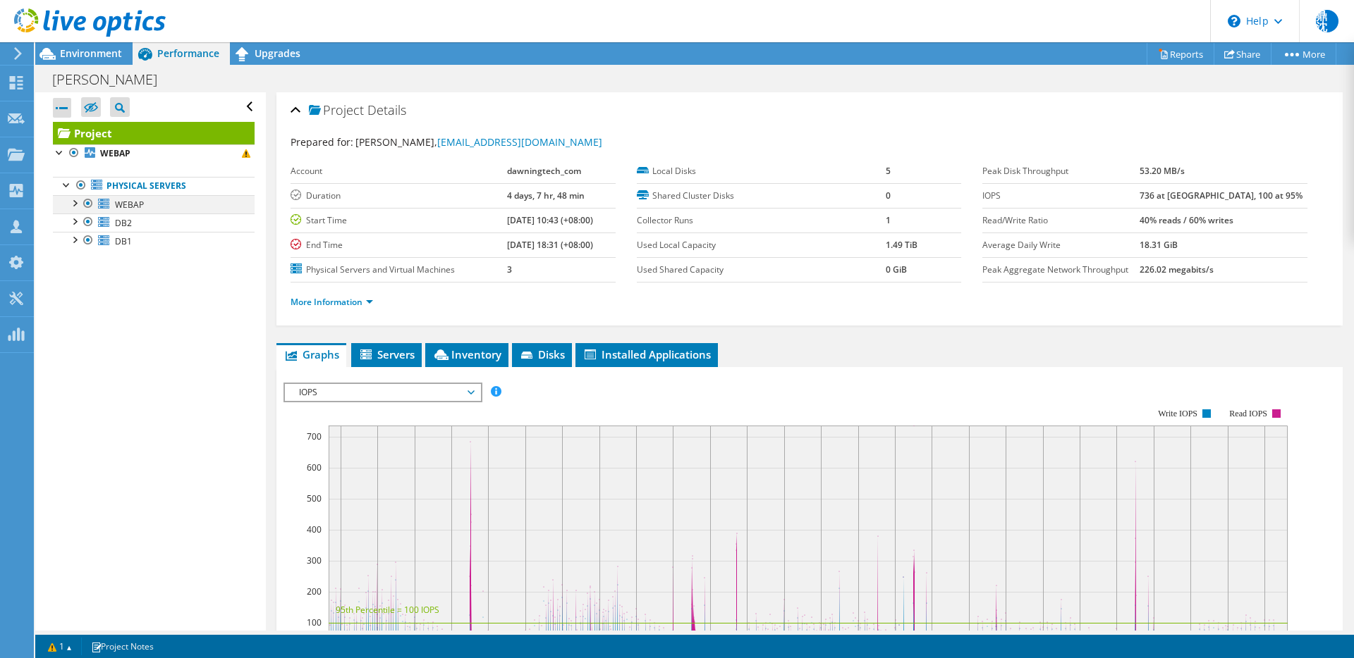
click at [73, 203] on div at bounding box center [74, 202] width 14 height 14
click at [78, 240] on div at bounding box center [81, 239] width 14 height 14
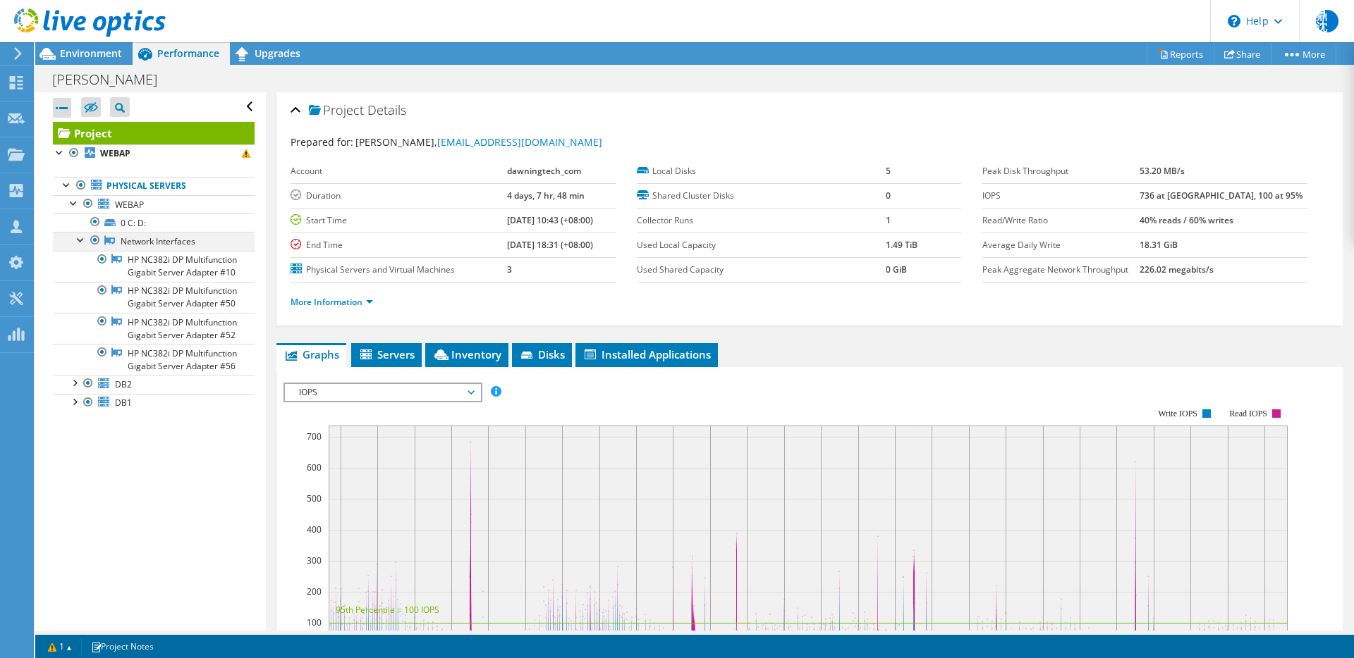
click at [78, 240] on div at bounding box center [81, 239] width 14 height 14
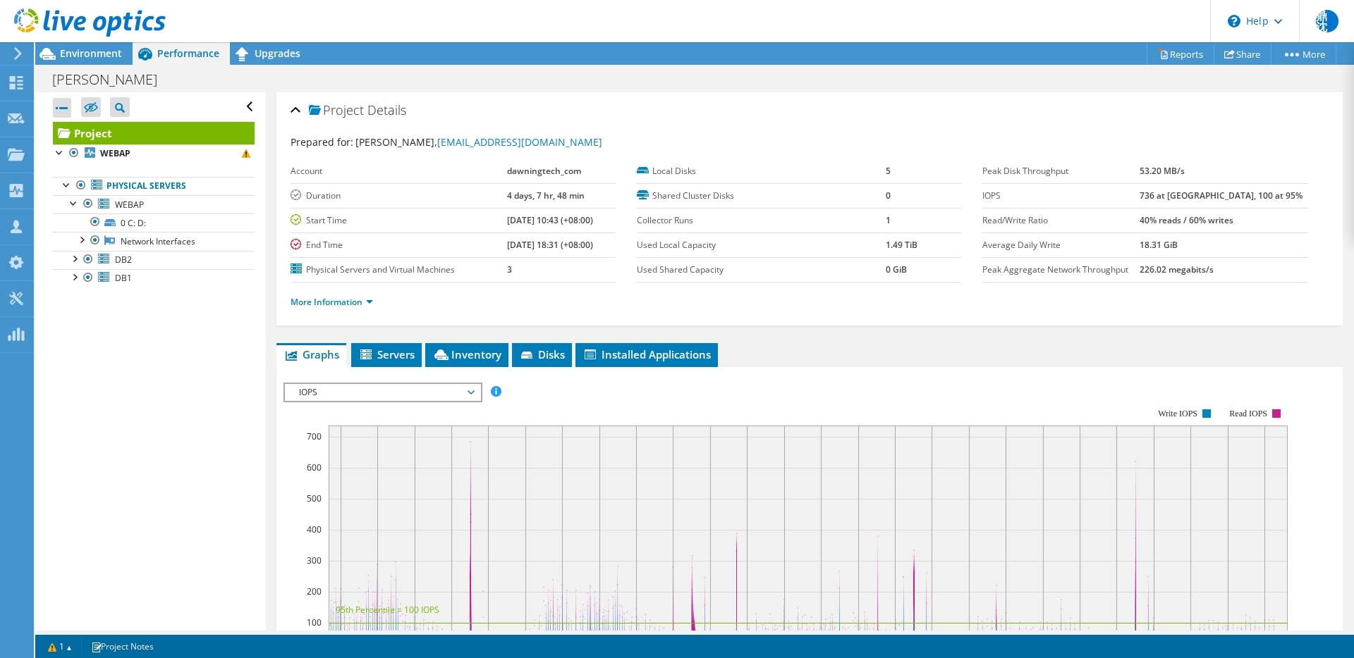
click at [587, 29] on header "鼎沈 Partner Team Member 鼎岳 沈 stevenshen@dawningtech.com.tw dawningtech_com My Pr…" at bounding box center [677, 21] width 1354 height 42
click at [142, 234] on link "Network Interfaces" at bounding box center [154, 241] width 202 height 18
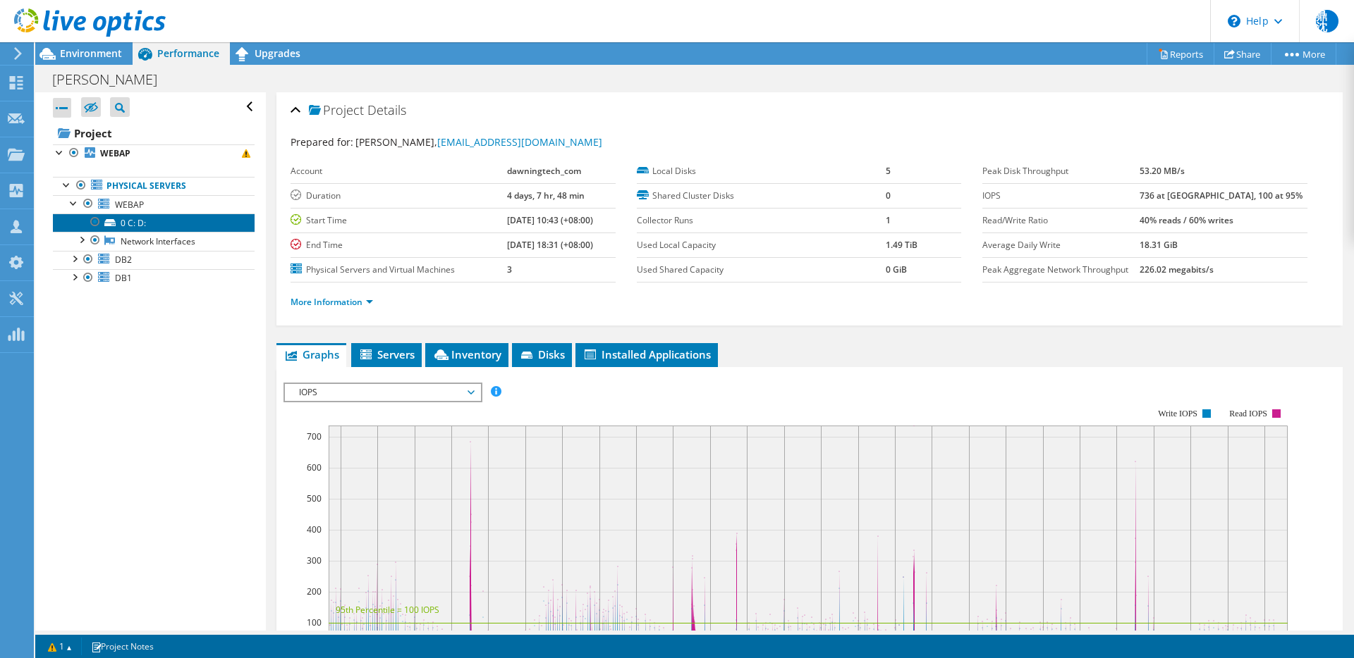
click at [142, 221] on link "0 C: D:" at bounding box center [154, 223] width 202 height 18
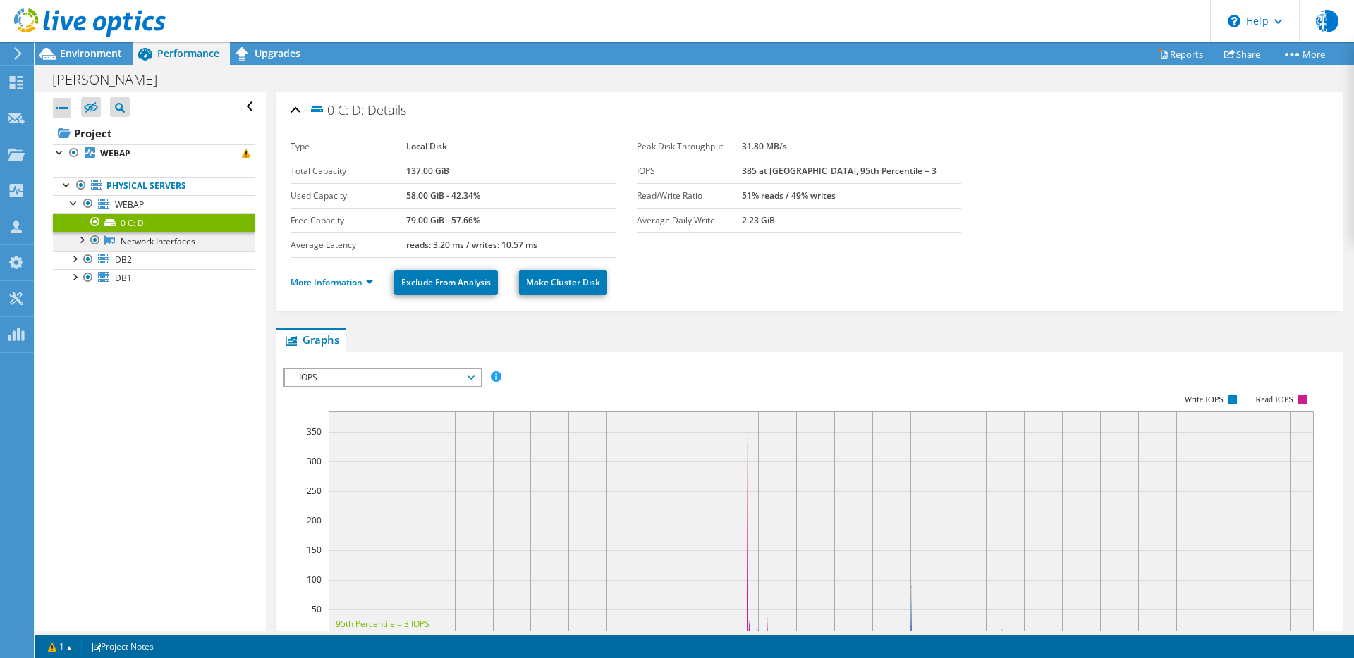
click at [168, 238] on link "Network Interfaces" at bounding box center [154, 241] width 202 height 18
click at [81, 243] on div at bounding box center [81, 239] width 14 height 14
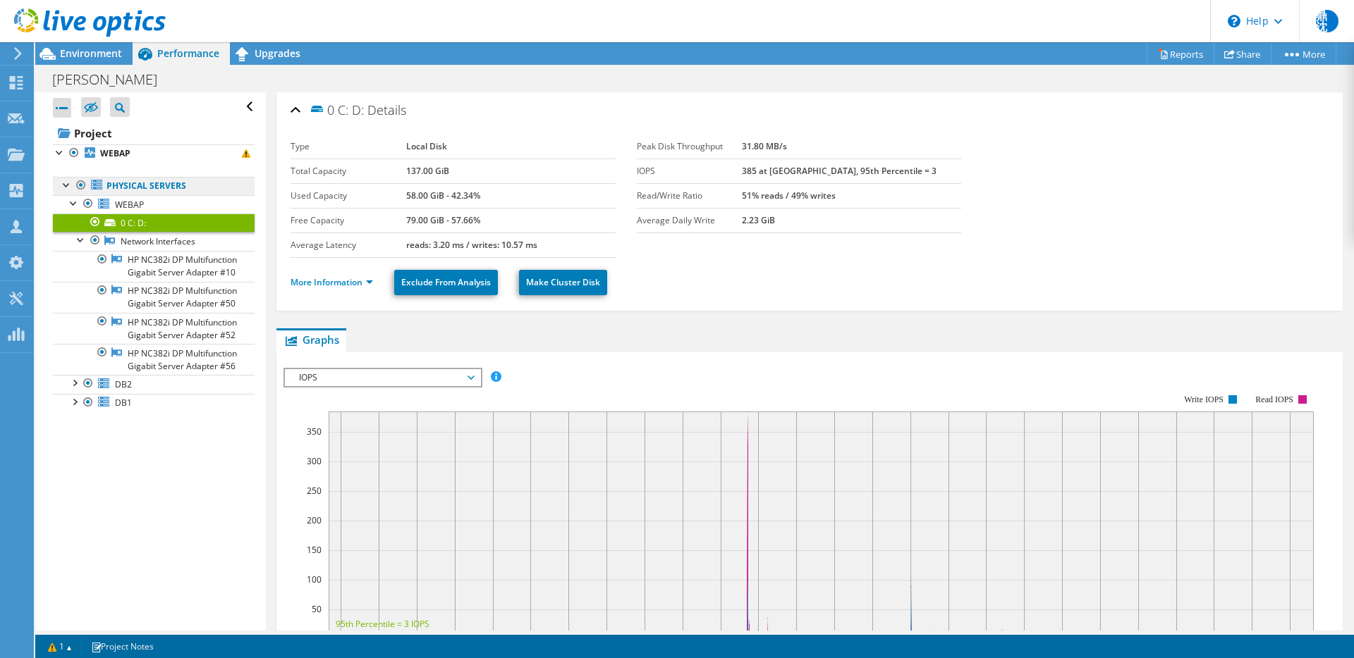
click at [160, 189] on link "Physical Servers" at bounding box center [154, 186] width 202 height 18
click at [161, 209] on link "WEBAP" at bounding box center [154, 204] width 202 height 18
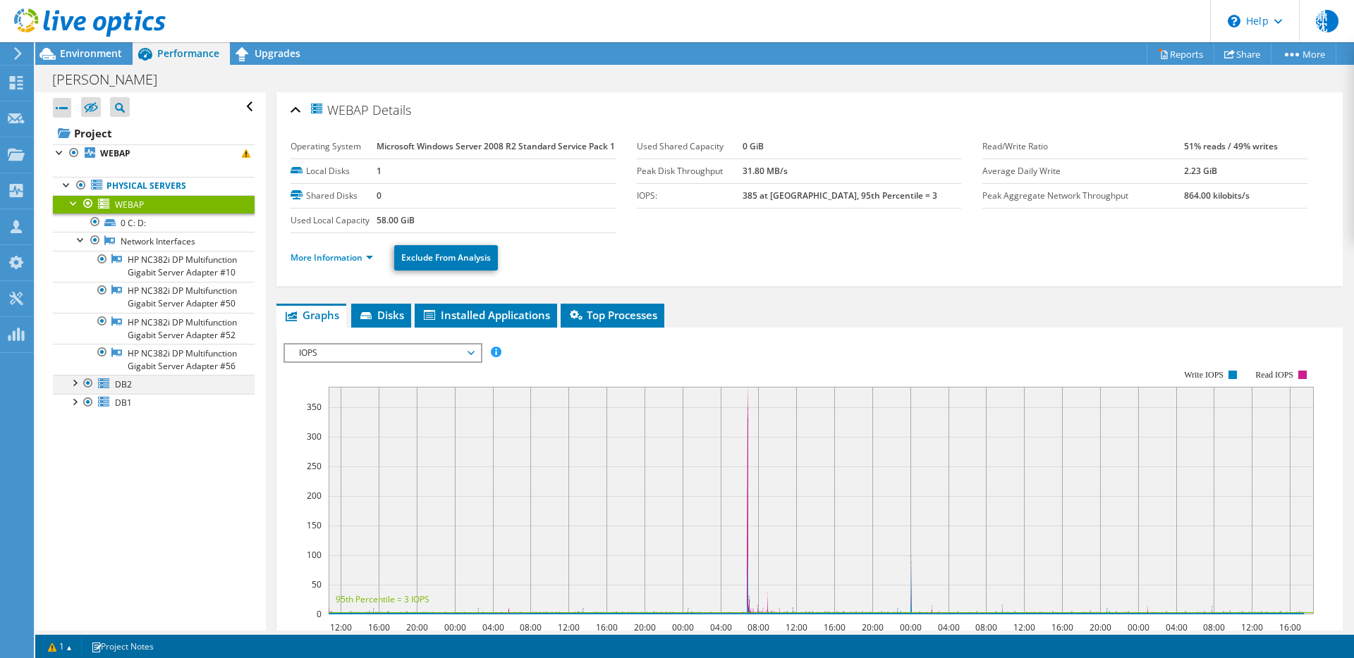
click at [73, 389] on div at bounding box center [74, 382] width 14 height 14
click at [81, 449] on link "Network Interfaces" at bounding box center [154, 440] width 202 height 18
click at [80, 445] on div at bounding box center [81, 438] width 14 height 14
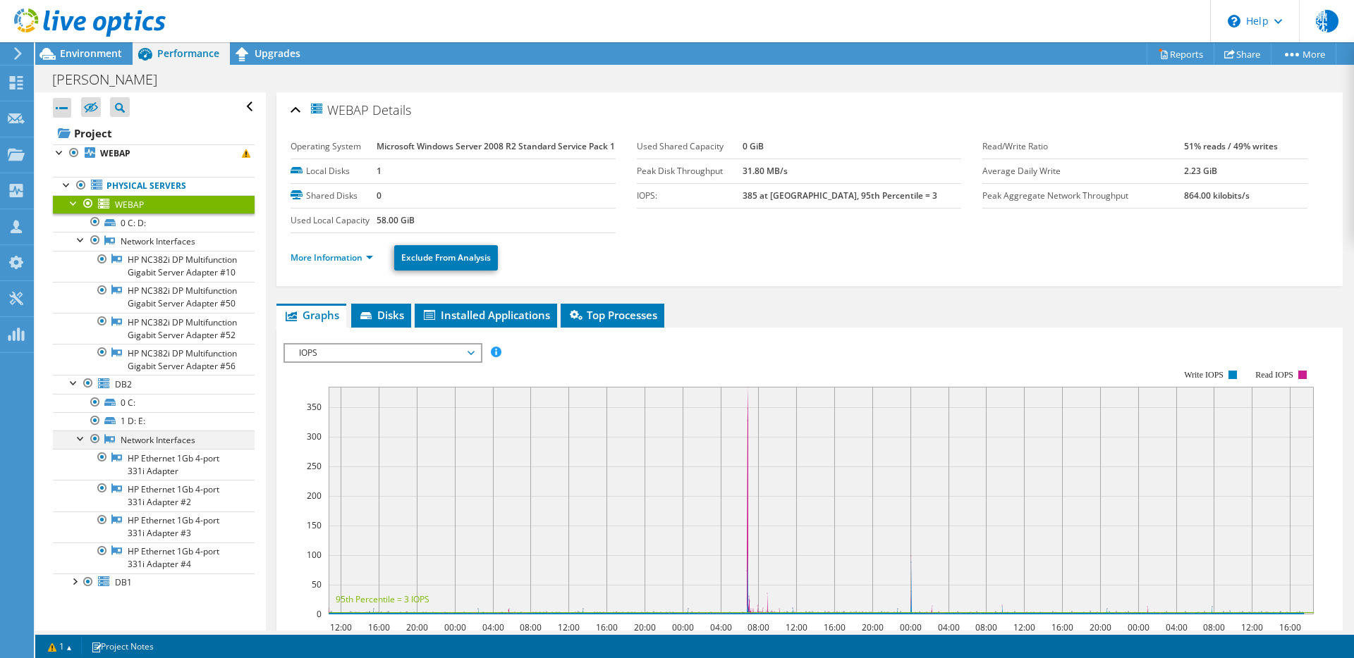
scroll to position [43, 0]
click at [75, 389] on div at bounding box center [74, 382] width 14 height 14
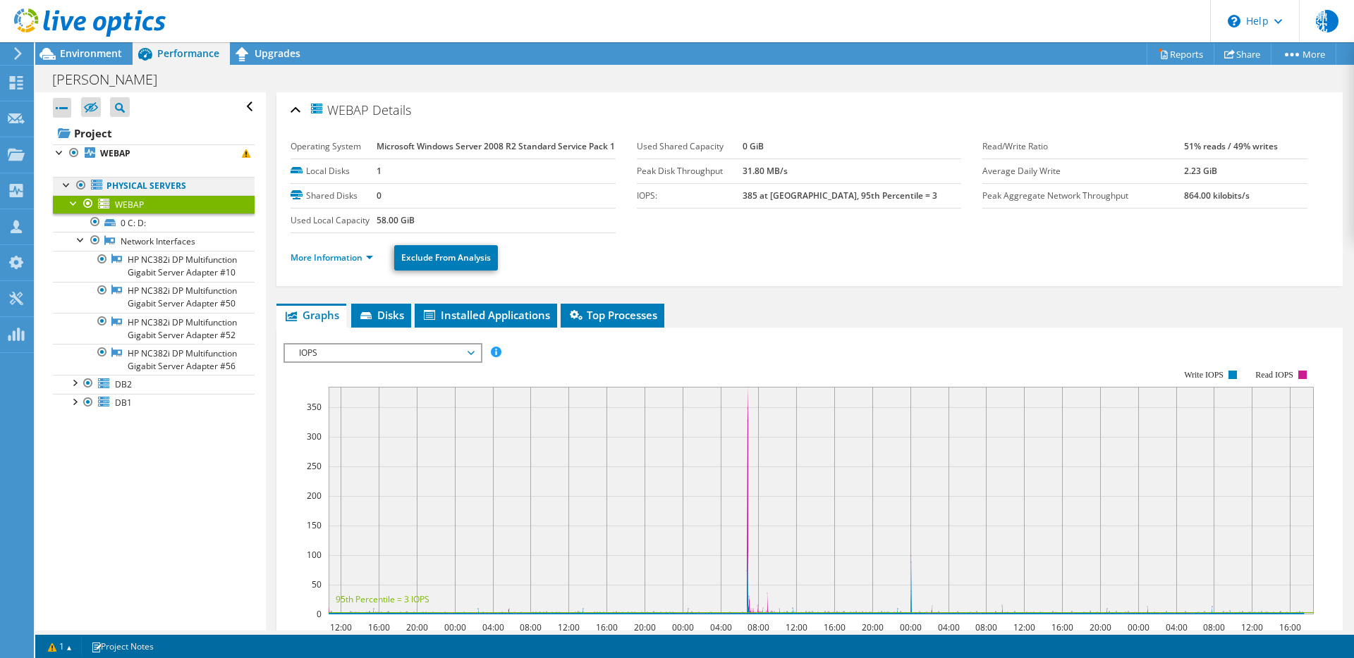
click at [188, 190] on link "Physical Servers" at bounding box center [154, 186] width 202 height 18
click at [140, 183] on link "Physical Servers" at bounding box center [154, 186] width 202 height 18
click at [80, 236] on div at bounding box center [81, 239] width 14 height 14
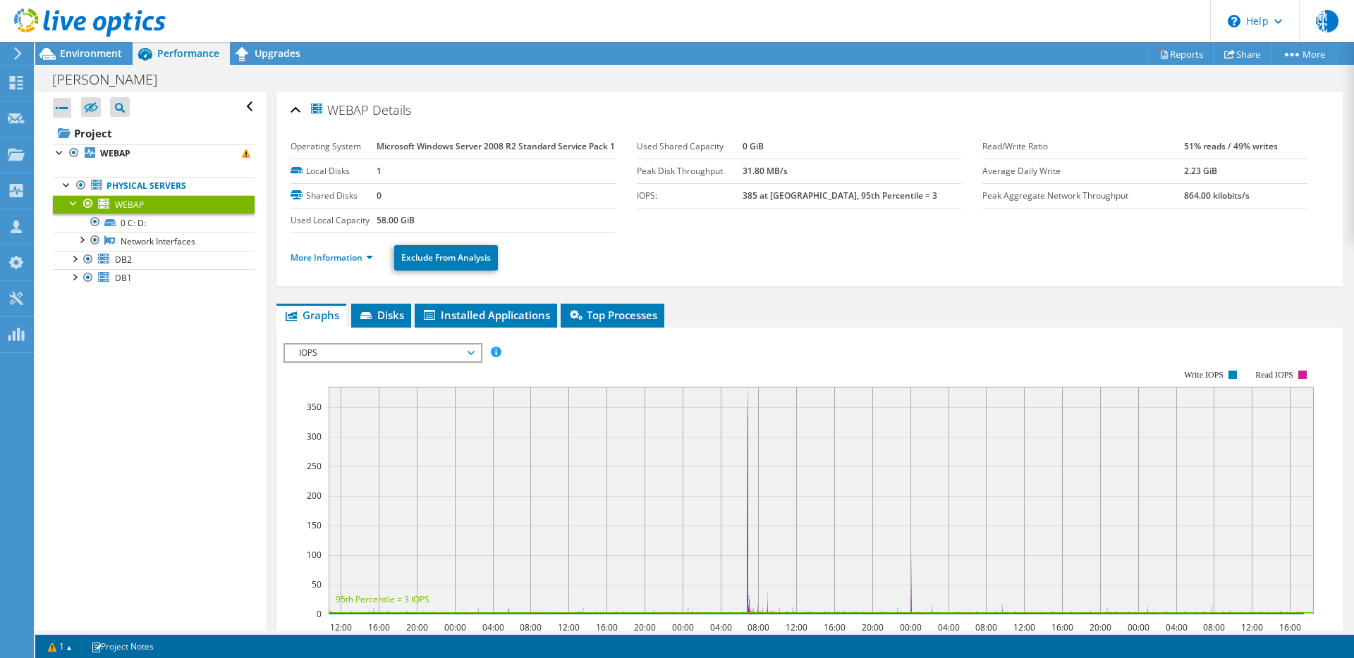
click at [164, 207] on link "WEBAP" at bounding box center [154, 204] width 202 height 18
click at [393, 363] on div "IOPS IOPS Disk Throughput IO Size Latency Queue Depth CPU Percentage Memory Pag…" at bounding box center [382, 353] width 199 height 20
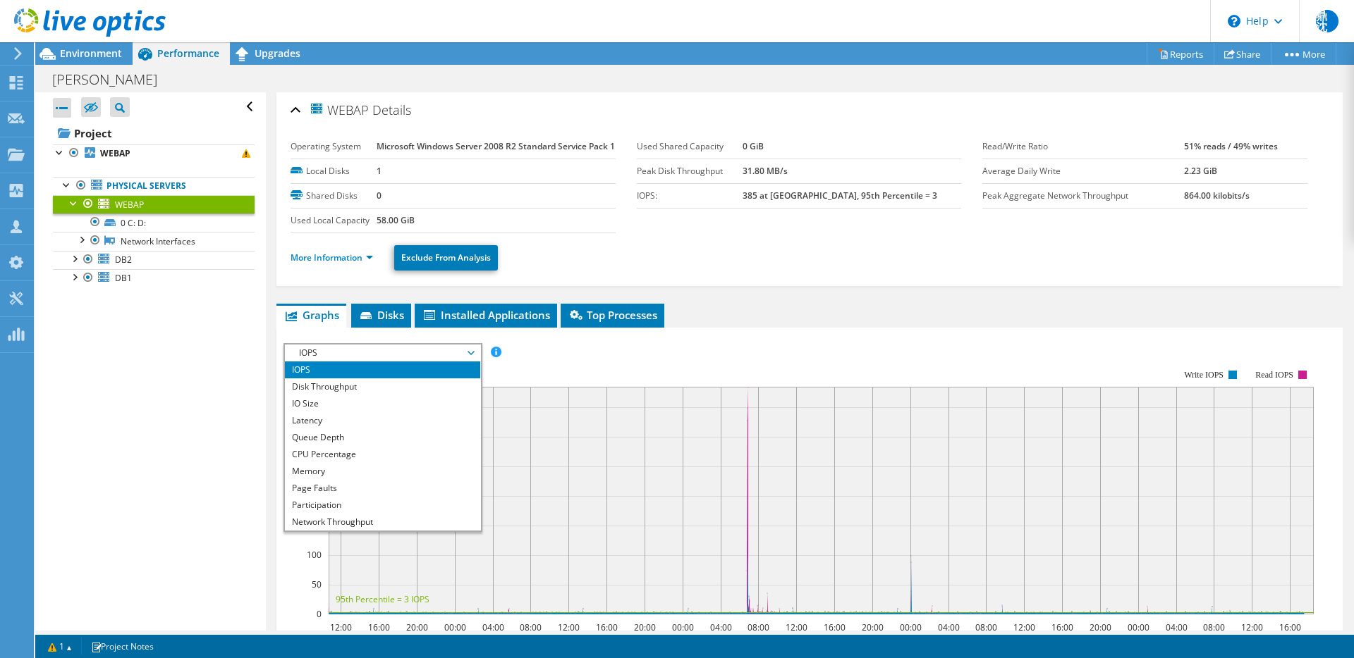
click at [390, 362] on span "IOPS" at bounding box center [382, 353] width 181 height 17
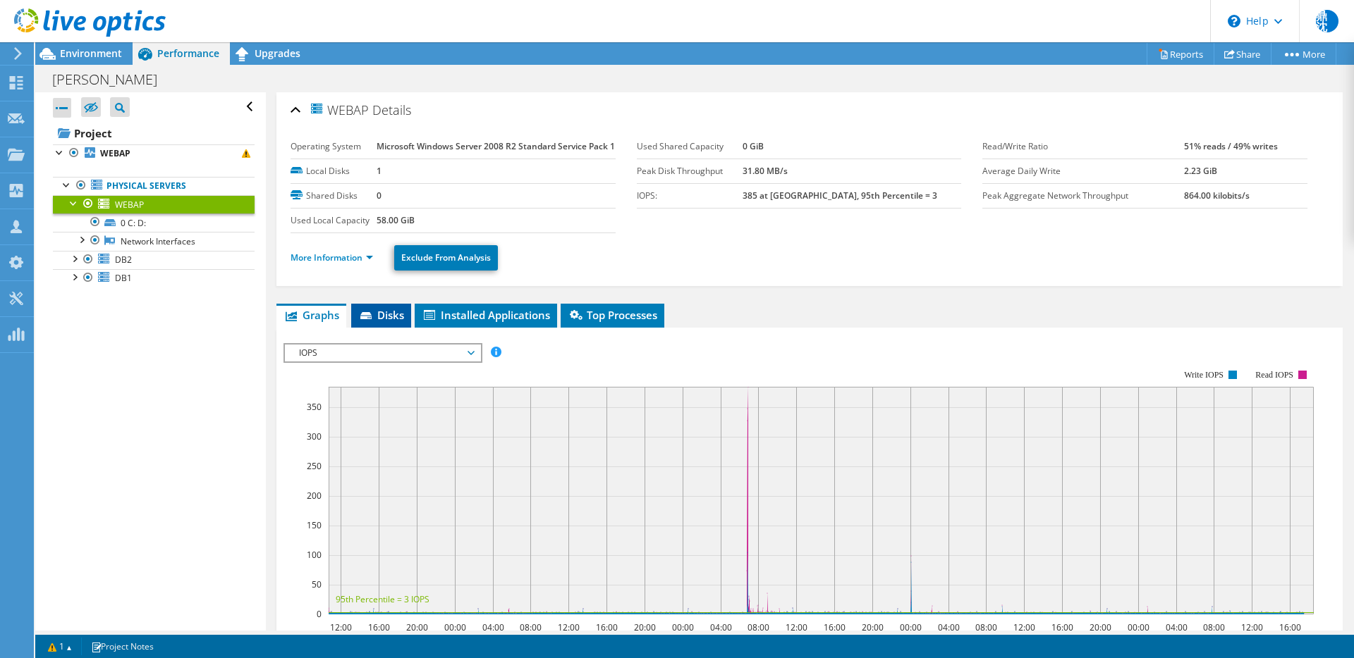
click at [381, 328] on li "Disks" at bounding box center [381, 316] width 60 height 24
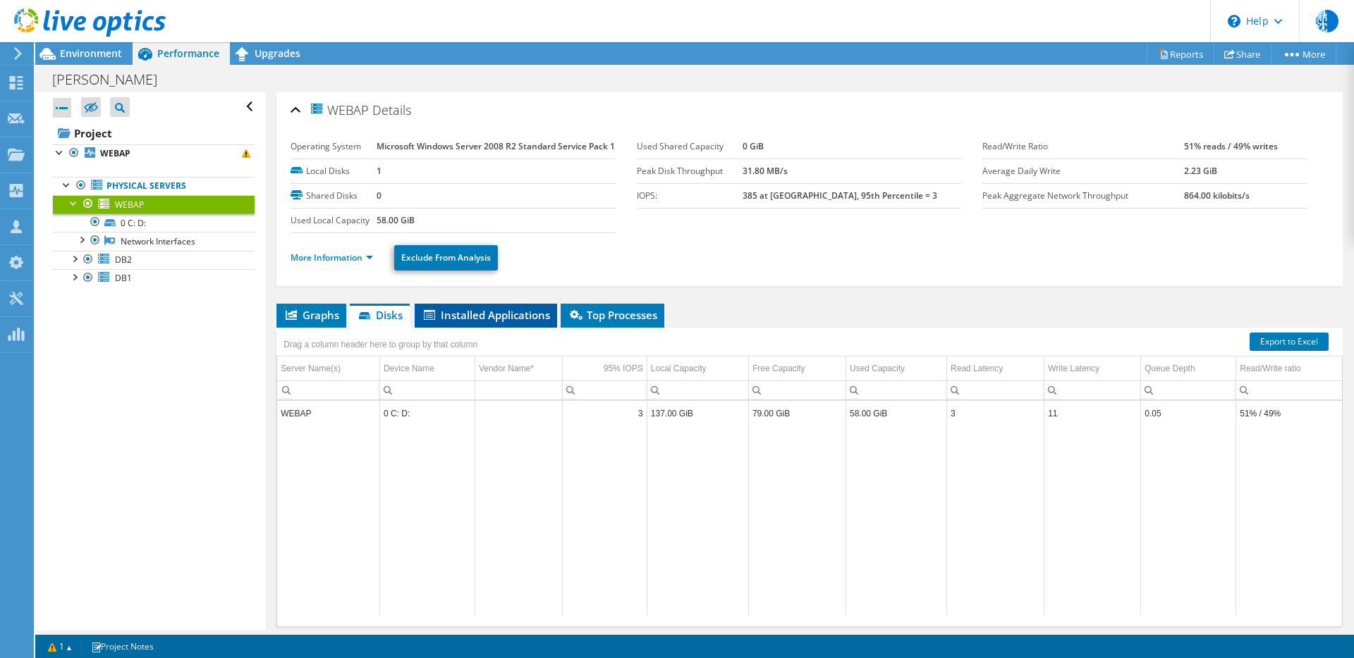
click at [470, 322] on span "Installed Applications" at bounding box center [486, 315] width 128 height 14
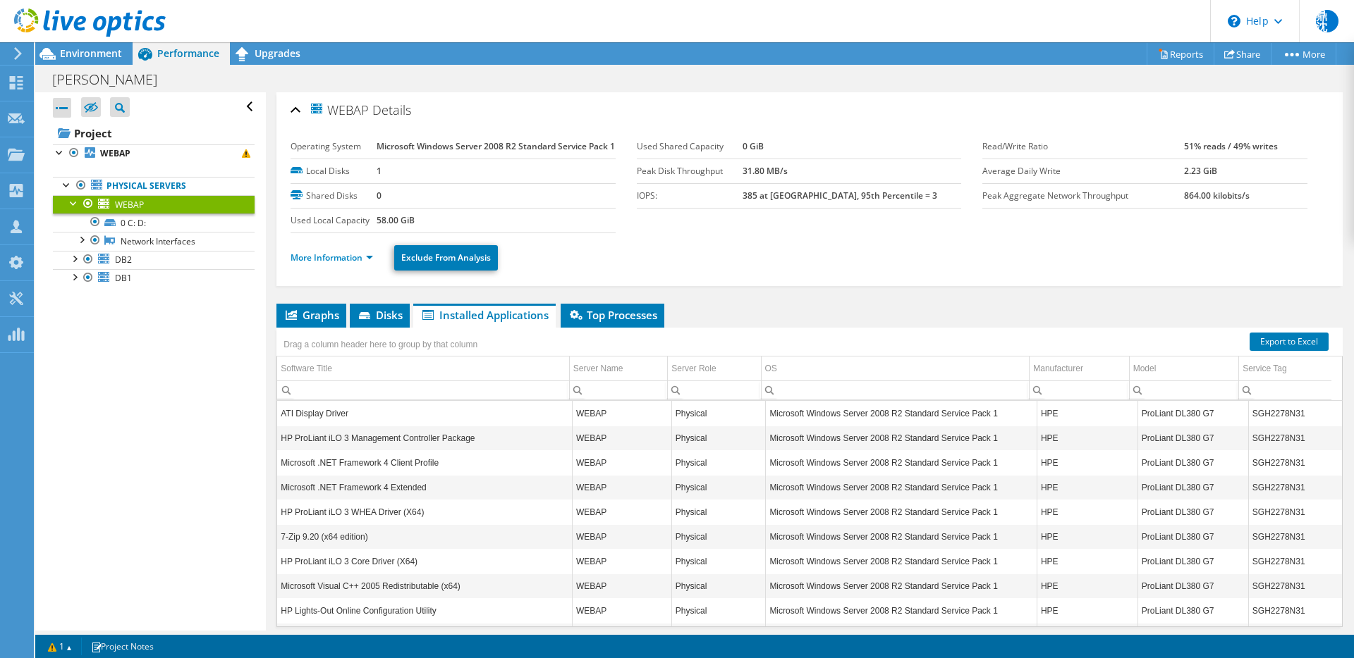
click at [620, 346] on div "Drag a column header here to group by that column" at bounding box center [809, 337] width 1066 height 18
click at [608, 328] on li "Top Processes" at bounding box center [612, 316] width 104 height 24
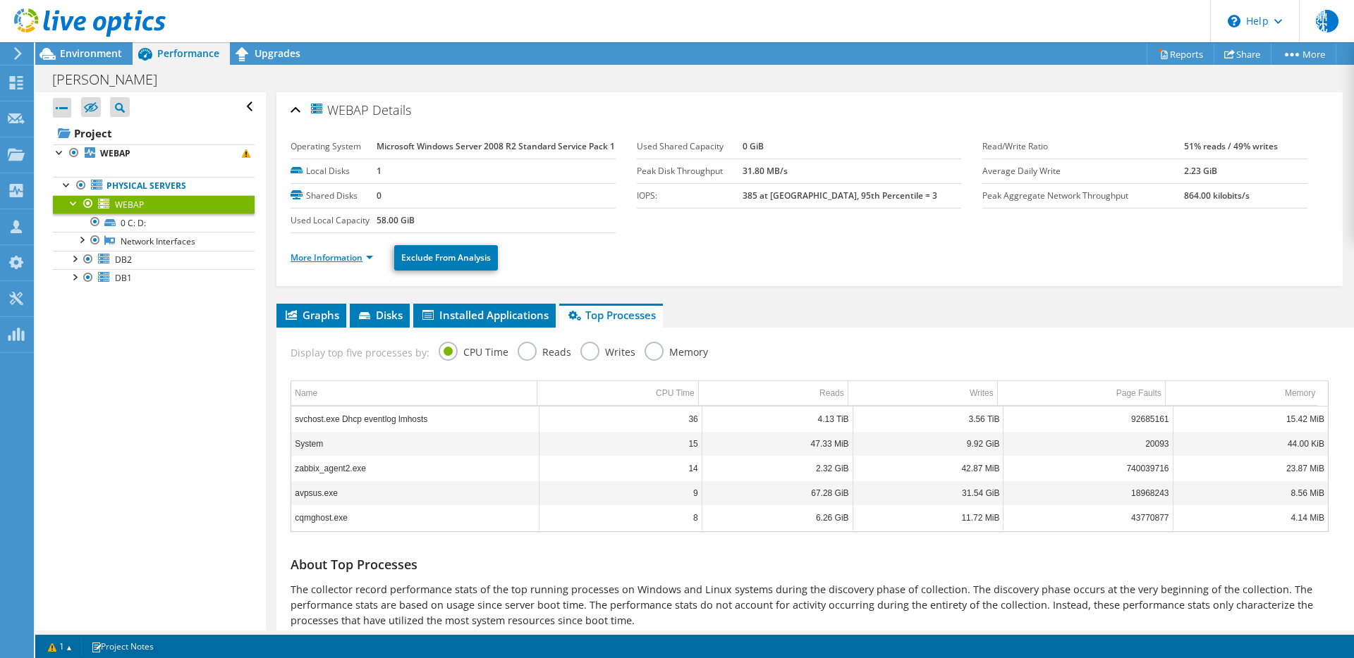
click at [362, 264] on link "More Information" at bounding box center [331, 258] width 82 height 12
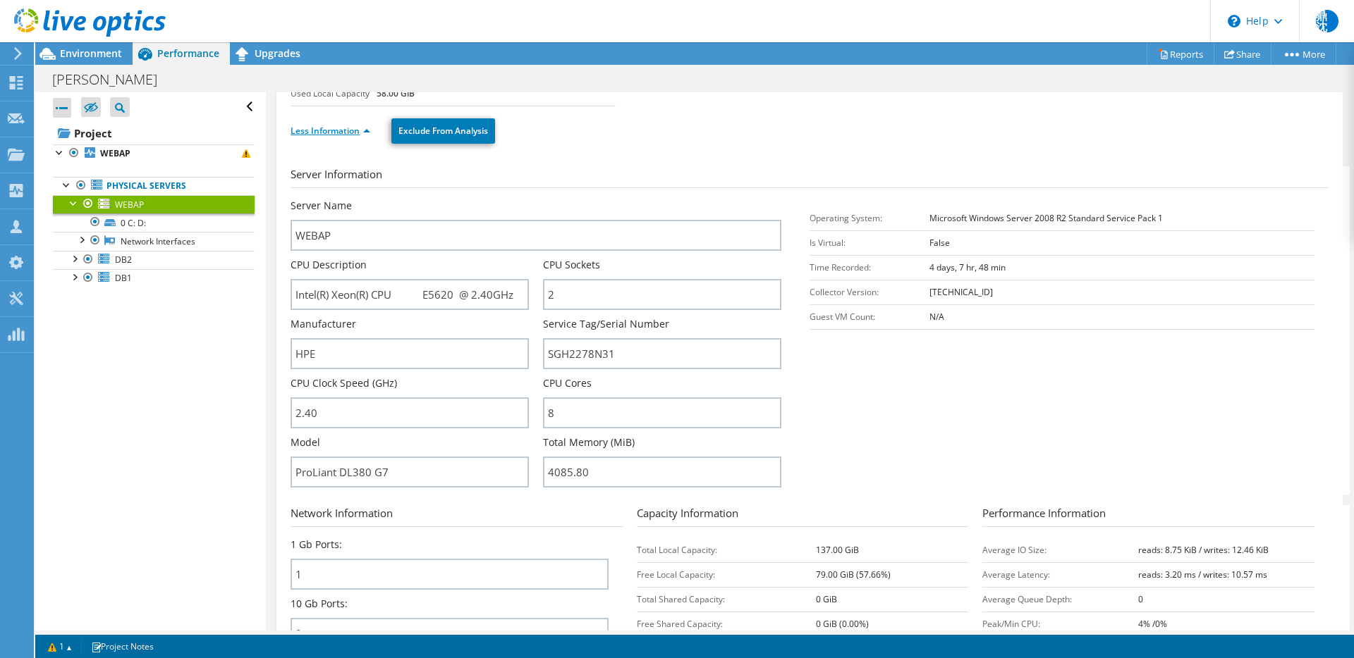
scroll to position [127, 0]
click at [362, 137] on link "Less Information" at bounding box center [330, 131] width 80 height 12
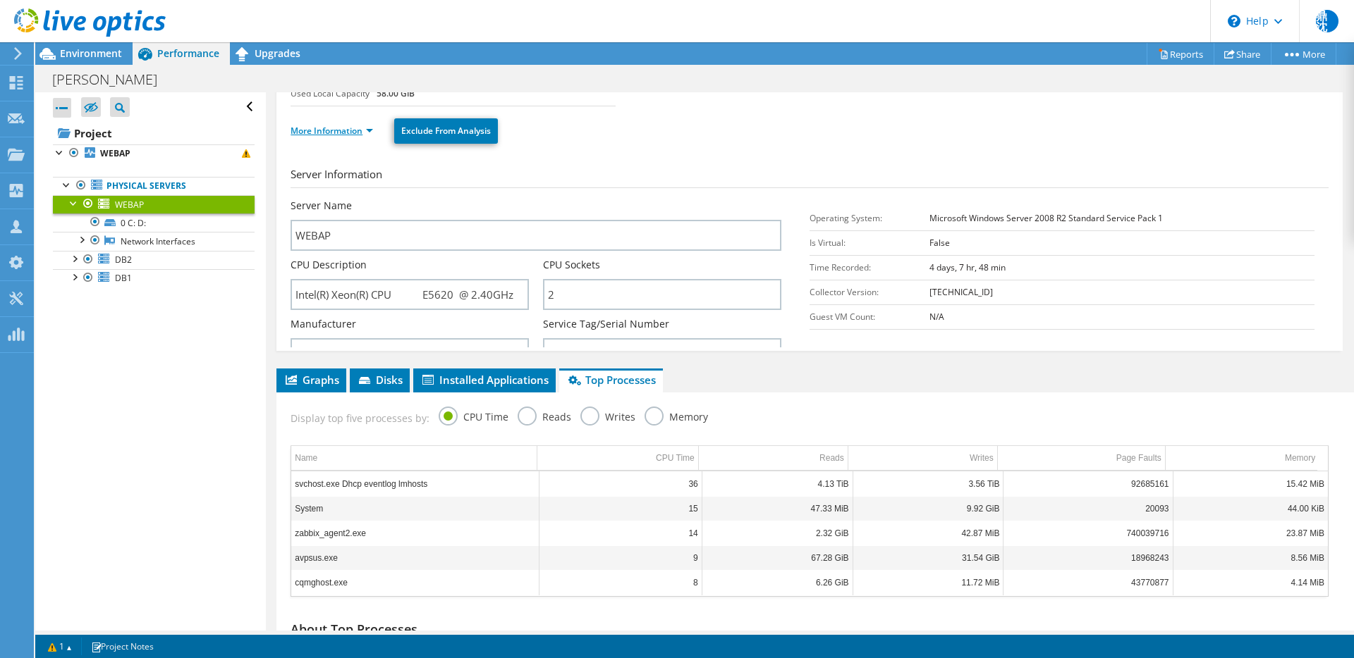
scroll to position [78, 0]
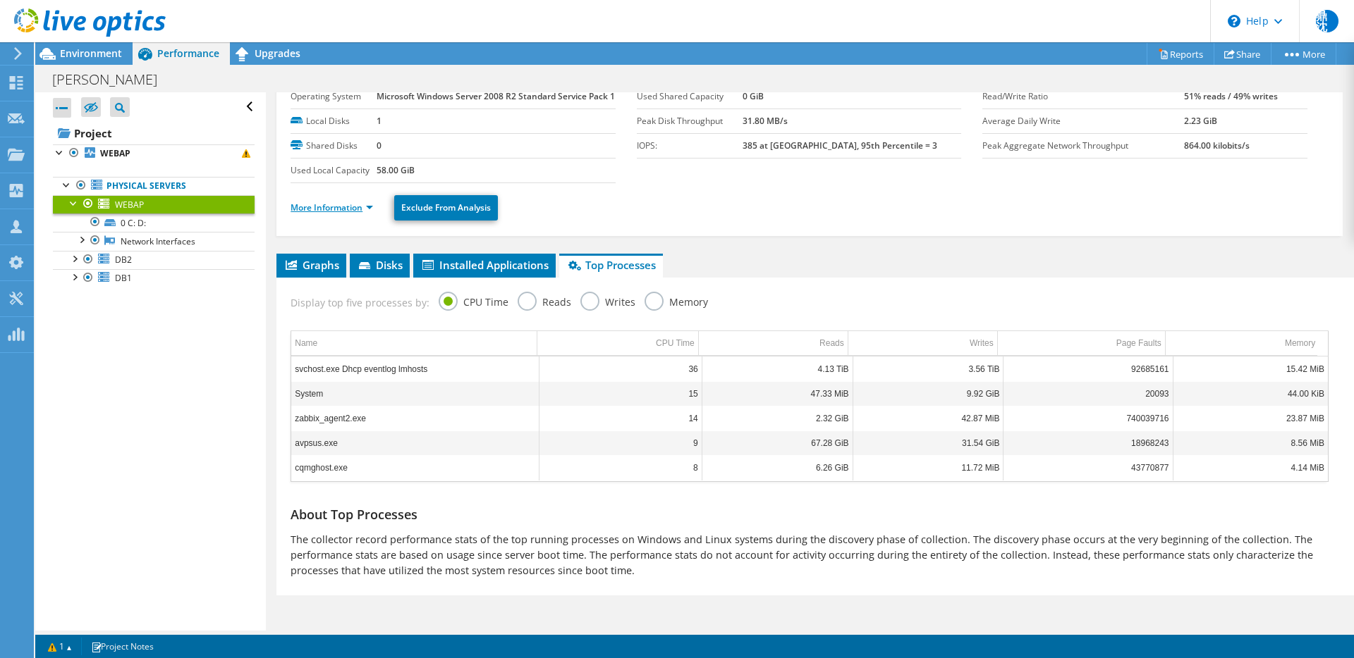
click at [357, 207] on link "More Information" at bounding box center [331, 208] width 82 height 12
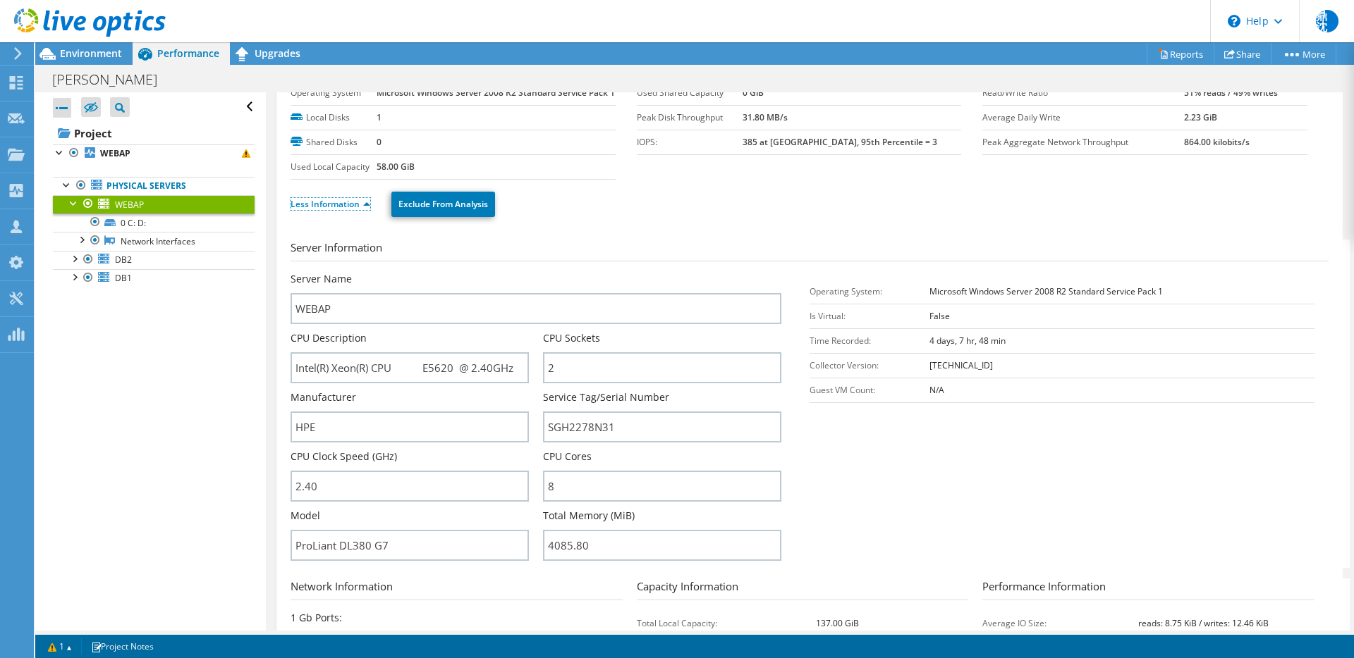
scroll to position [0, 0]
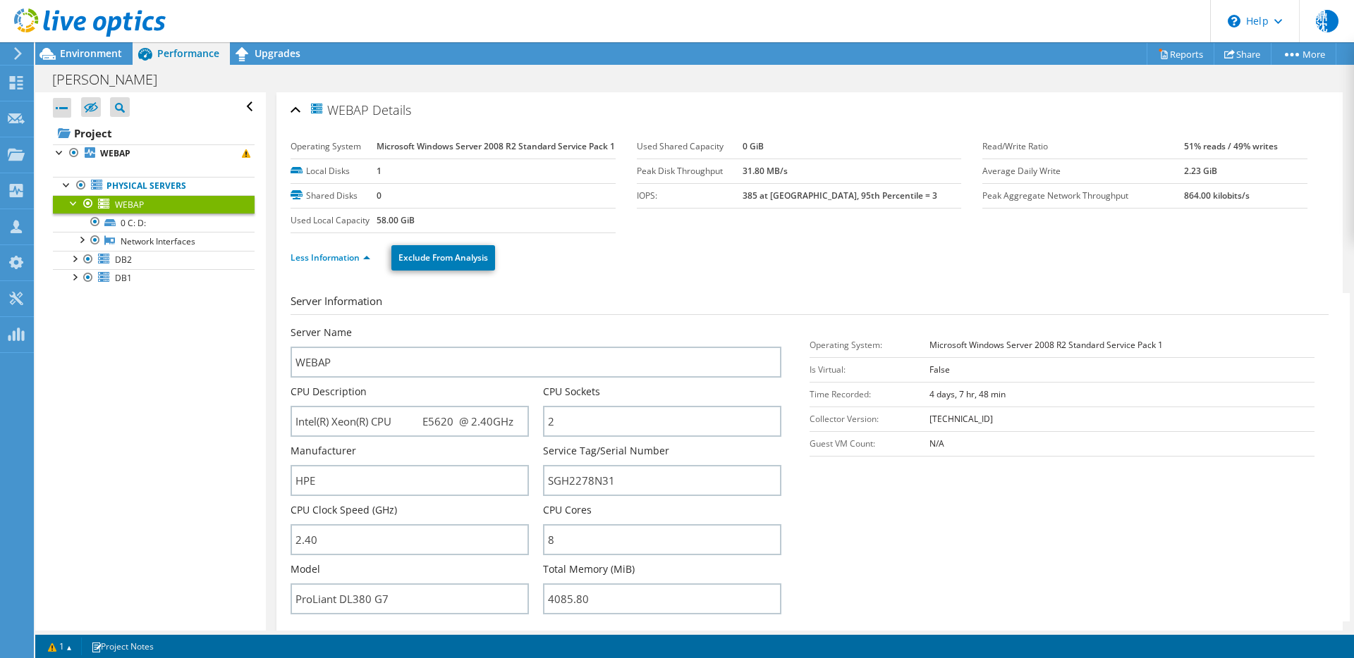
click at [895, 271] on ul "Less Information Exclude From Analysis" at bounding box center [809, 256] width 1038 height 29
click at [850, 271] on ul "Less Information Exclude From Analysis" at bounding box center [809, 256] width 1038 height 29
click at [161, 188] on link "Physical Servers" at bounding box center [154, 186] width 202 height 18
click at [73, 200] on div at bounding box center [74, 202] width 14 height 14
click at [65, 184] on div at bounding box center [67, 184] width 14 height 14
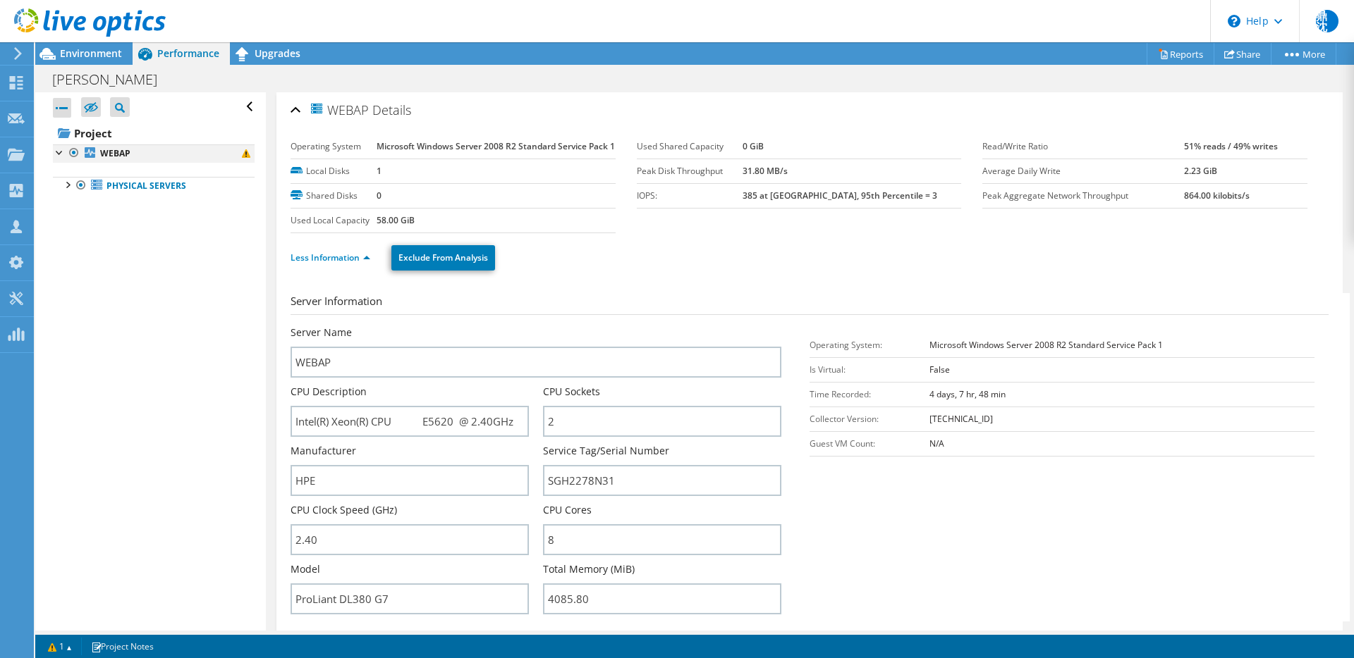
click at [60, 152] on div at bounding box center [60, 152] width 14 height 14
click at [57, 152] on div at bounding box center [60, 152] width 14 height 14
click at [66, 185] on div at bounding box center [67, 184] width 14 height 14
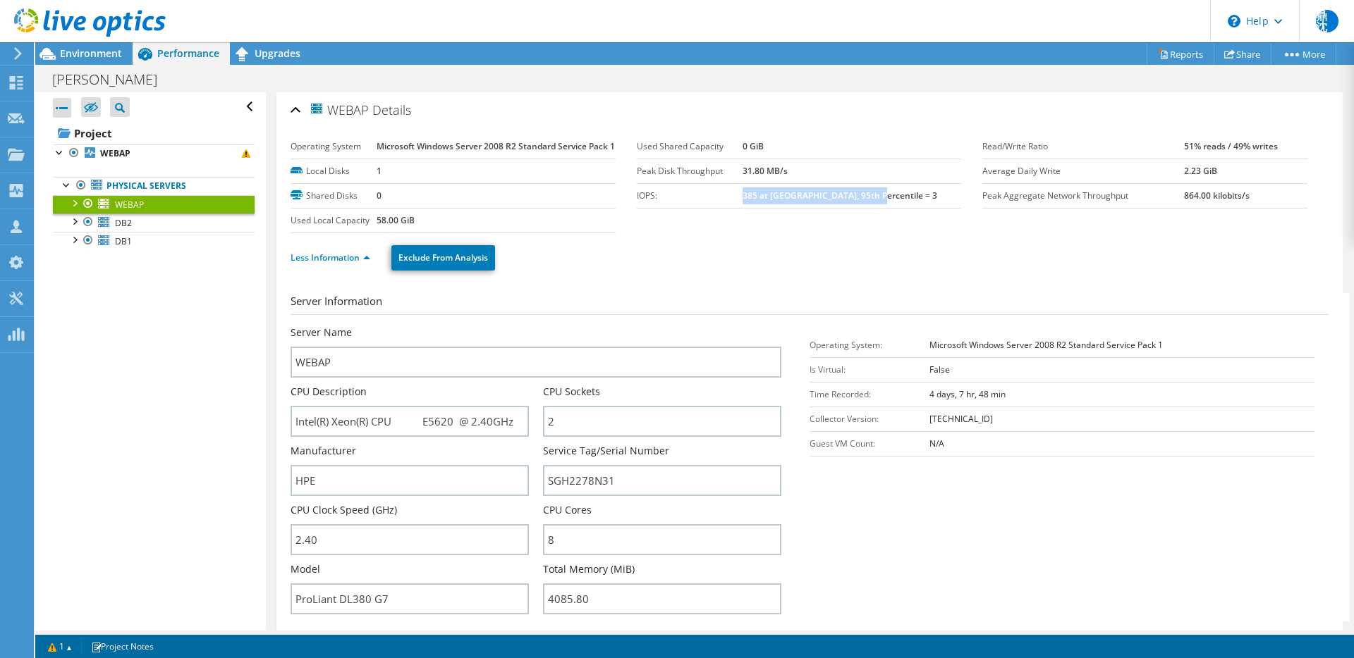
drag, startPoint x: 769, startPoint y: 194, endPoint x: 907, endPoint y: 193, distance: 137.5
click at [907, 193] on td "385 at Peak, 95th Percentile = 3" at bounding box center [851, 195] width 219 height 25
copy b "385 at Peak, 95th Percentile = 3"
click at [765, 271] on ul "Less Information Exclude From Analysis" at bounding box center [809, 256] width 1038 height 29
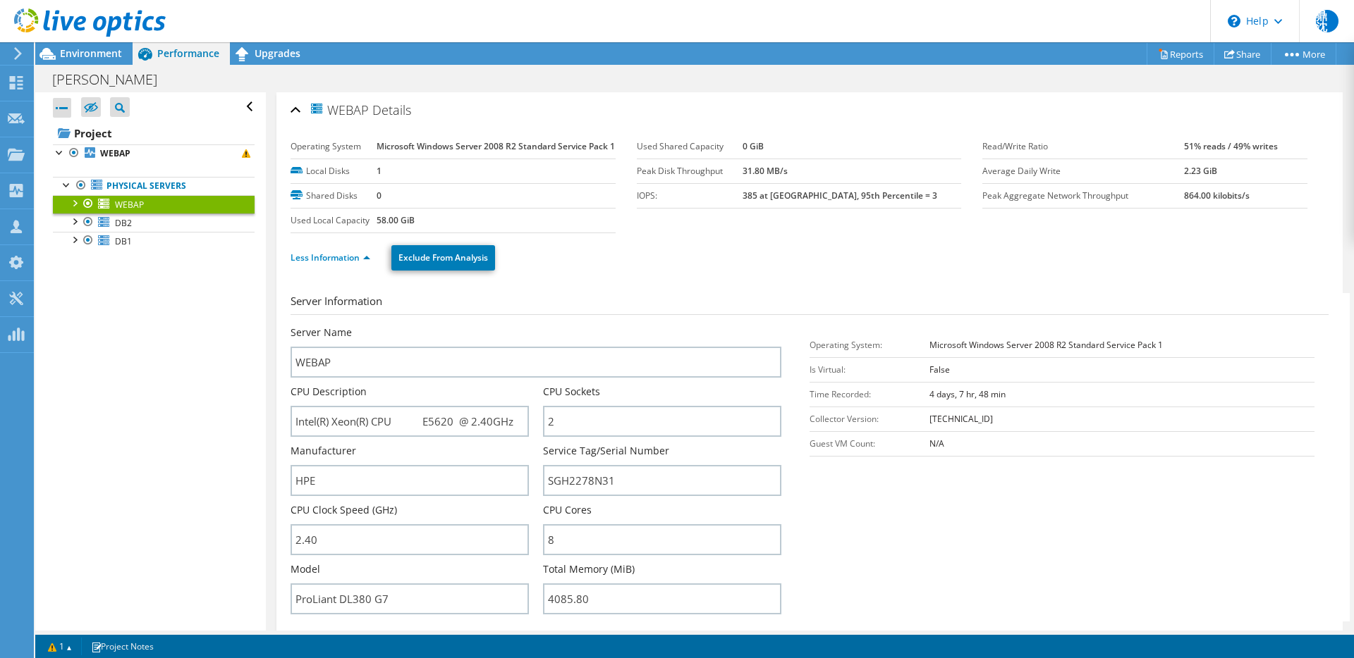
click at [776, 191] on b "385 at Peak, 95th Percentile = 3" at bounding box center [839, 196] width 195 height 12
drag, startPoint x: 895, startPoint y: 188, endPoint x: 938, endPoint y: 188, distance: 42.3
click at [938, 188] on td "385 at Peak, 95th Percentile = 3" at bounding box center [851, 195] width 219 height 25
click at [897, 271] on ul "Less Information Exclude From Analysis" at bounding box center [809, 256] width 1038 height 29
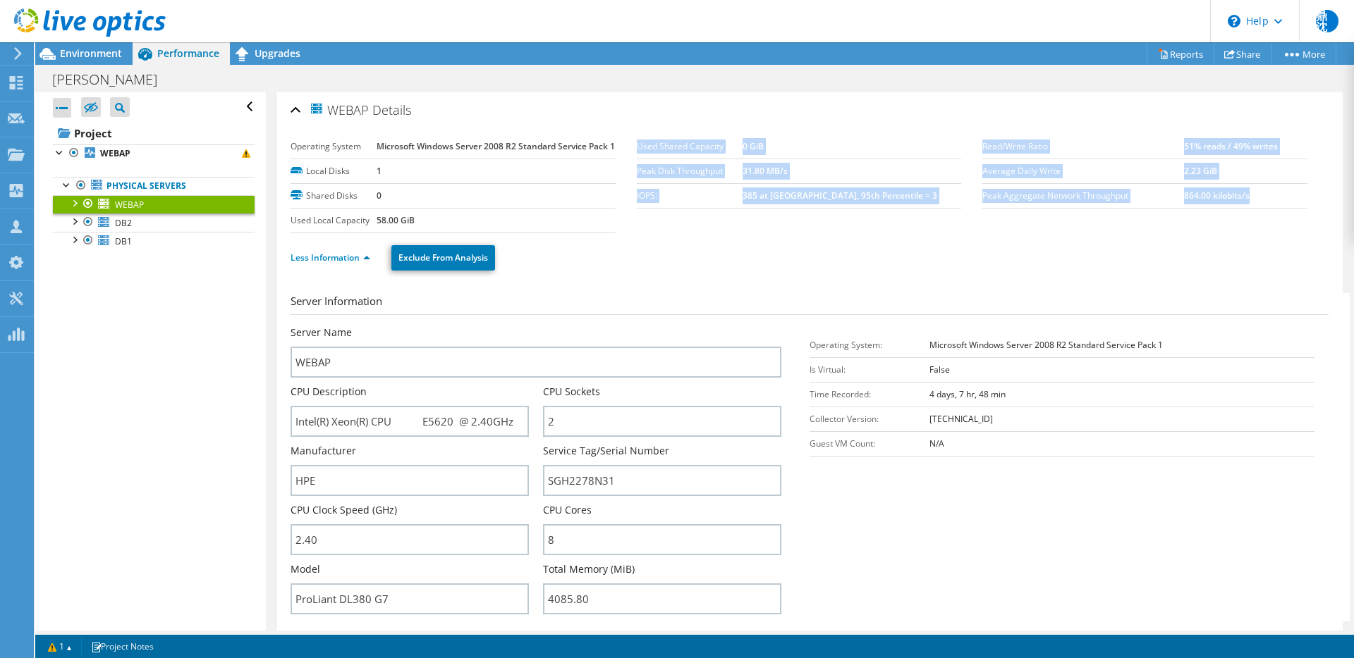
drag, startPoint x: 974, startPoint y: 197, endPoint x: 1247, endPoint y: 192, distance: 273.6
click at [1184, 192] on section "Operating System Microsoft Windows Server 2008 R2 Standard Service Pack 1 Local…" at bounding box center [809, 184] width 1038 height 99
click at [1184, 192] on td "864.00 kilobits/s" at bounding box center [1245, 195] width 123 height 25
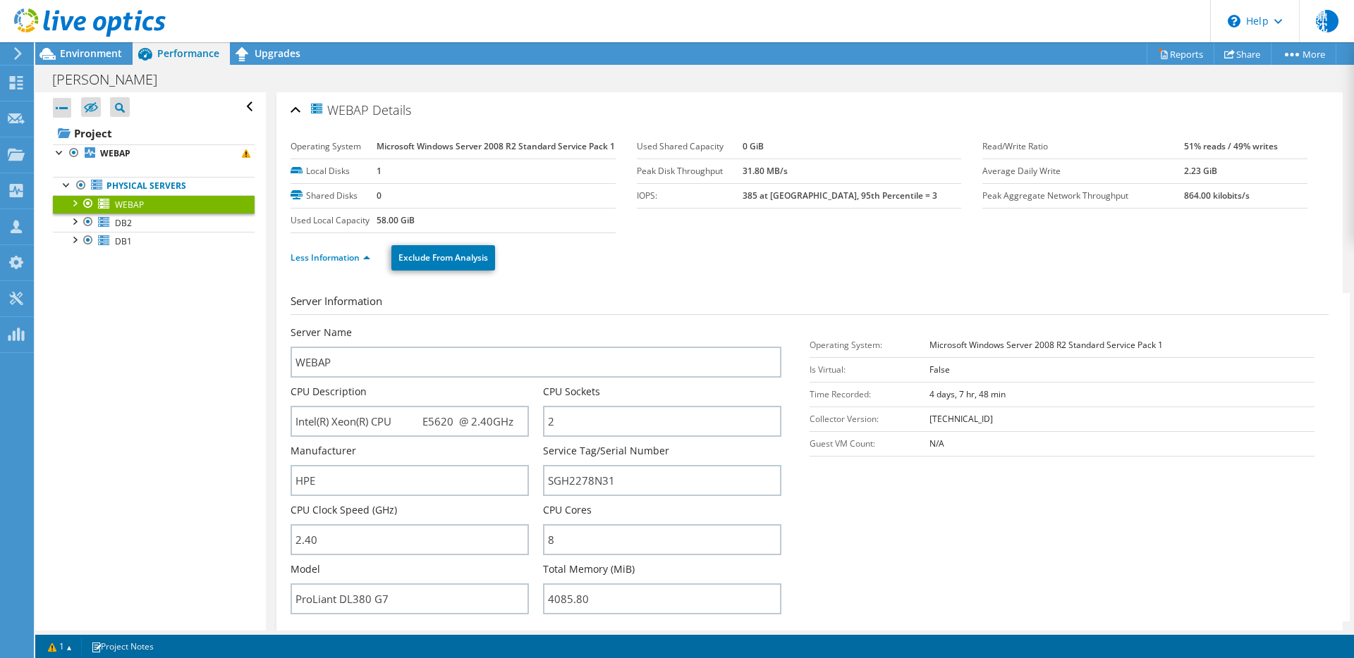
click at [932, 271] on ul "Less Information Exclude From Analysis" at bounding box center [809, 256] width 1038 height 29
click at [91, 57] on span "Environment" at bounding box center [91, 53] width 62 height 13
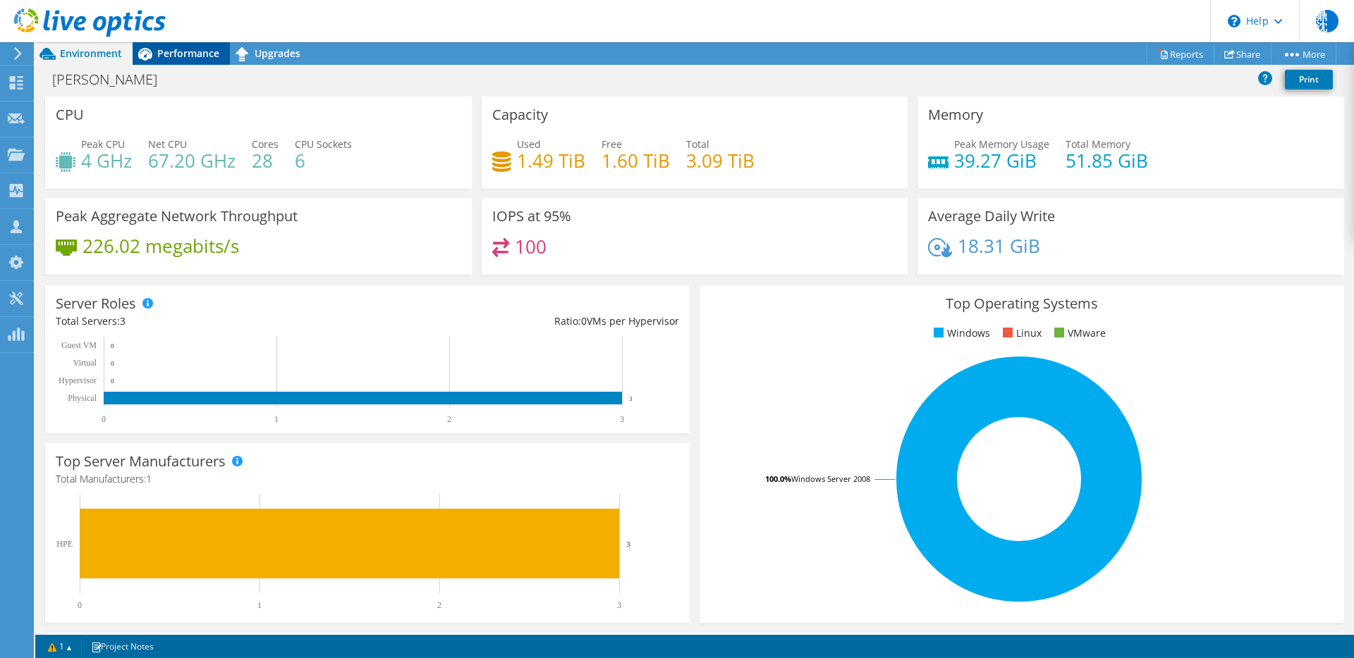
click at [161, 56] on span "Performance" at bounding box center [188, 53] width 62 height 13
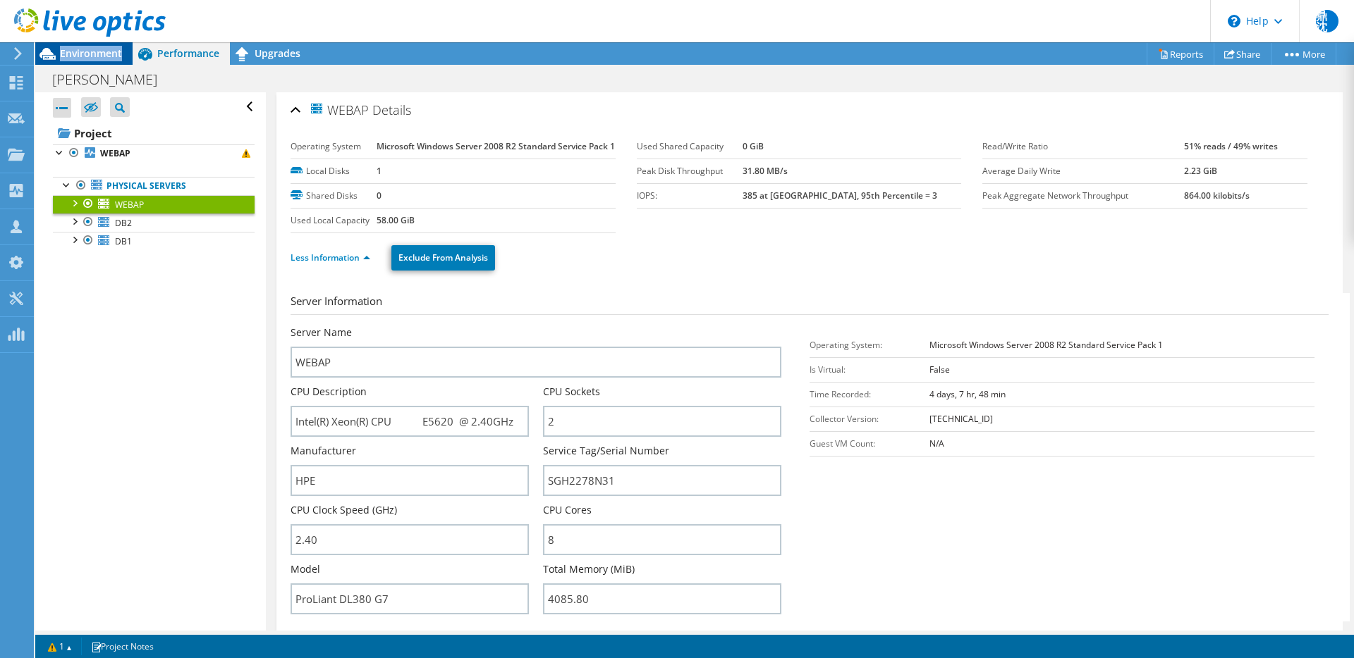
click at [80, 52] on span "Environment" at bounding box center [91, 53] width 62 height 13
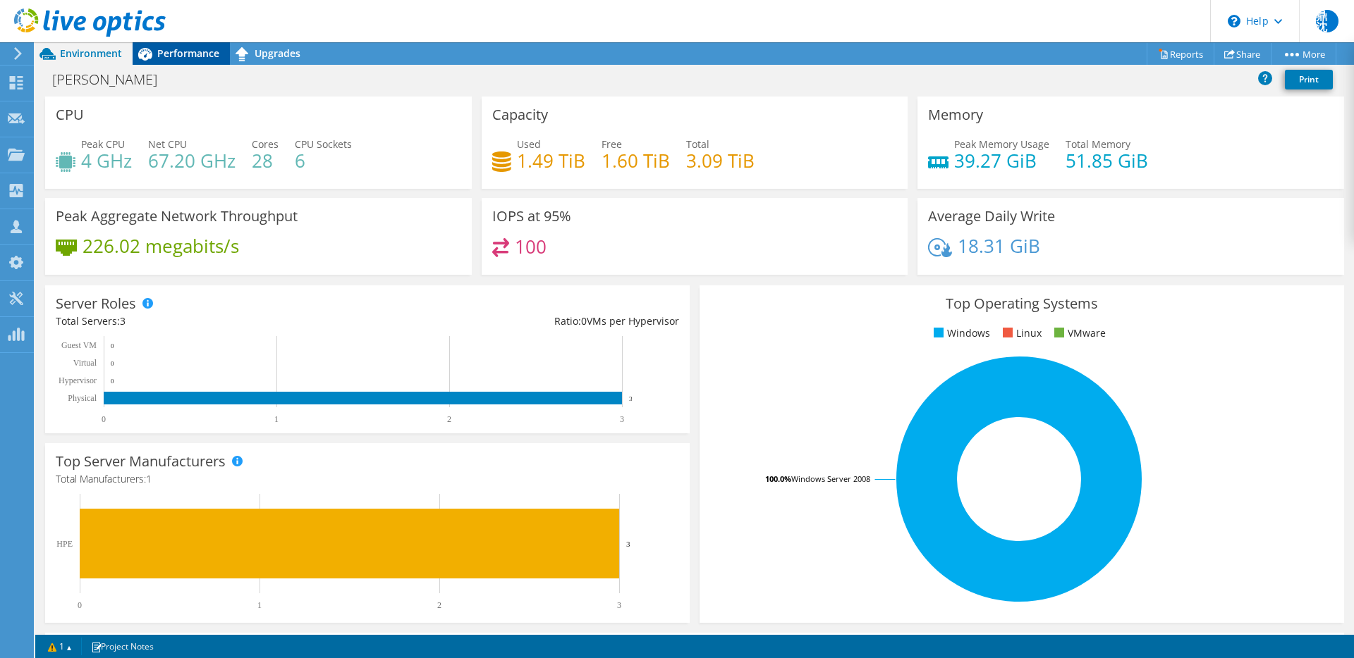
click at [165, 50] on span "Performance" at bounding box center [188, 53] width 62 height 13
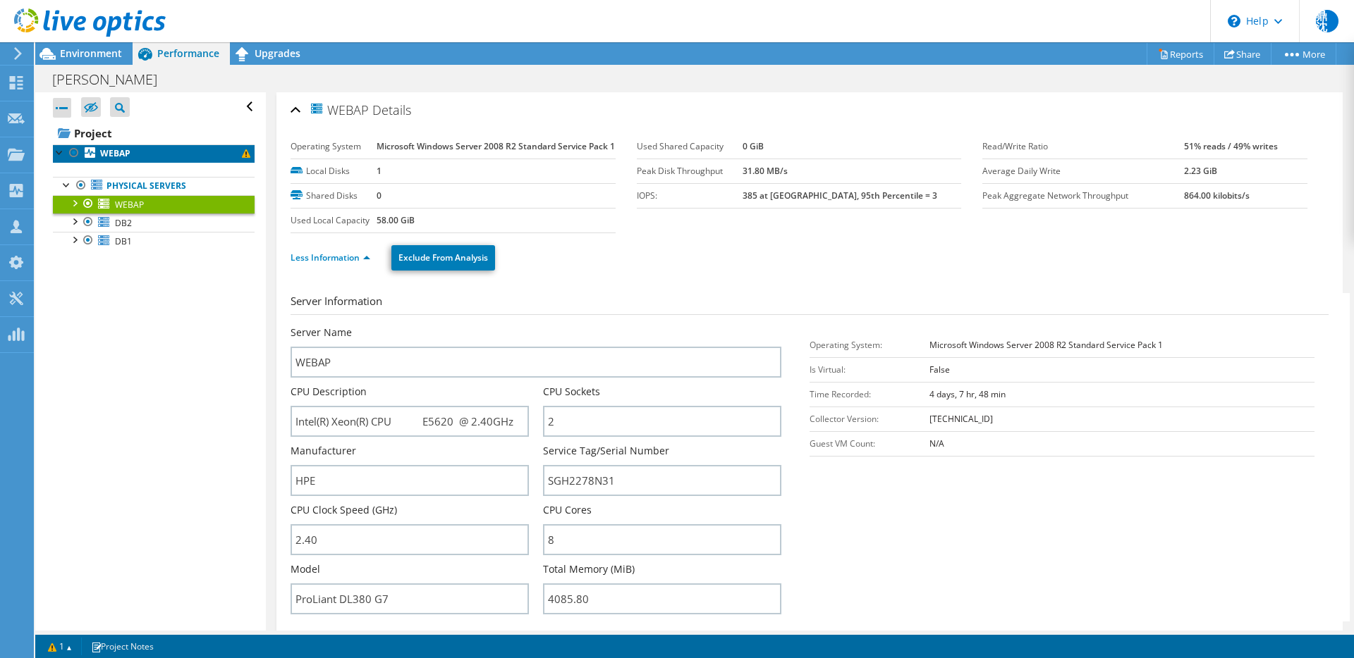
click at [124, 161] on link "WEBAP" at bounding box center [154, 154] width 202 height 18
